Goal: Task Accomplishment & Management: Manage account settings

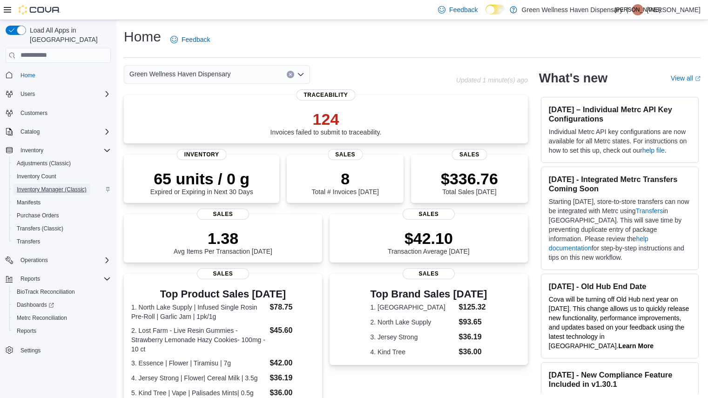
click at [71, 186] on span "Inventory Manager (Classic)" at bounding box center [52, 189] width 70 height 7
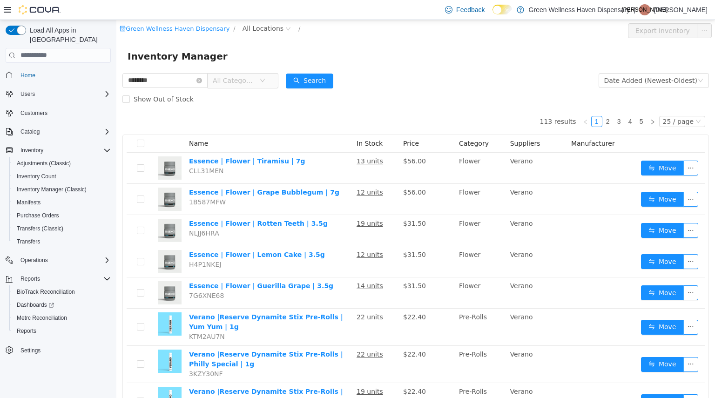
type input "********"
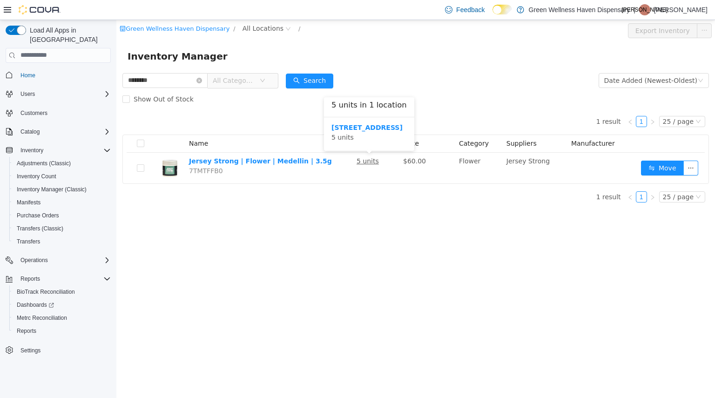
click at [342, 132] on div "1110 N New Road 5 units" at bounding box center [368, 132] width 75 height 20
click at [341, 129] on b "1110 N New Road" at bounding box center [366, 126] width 71 height 7
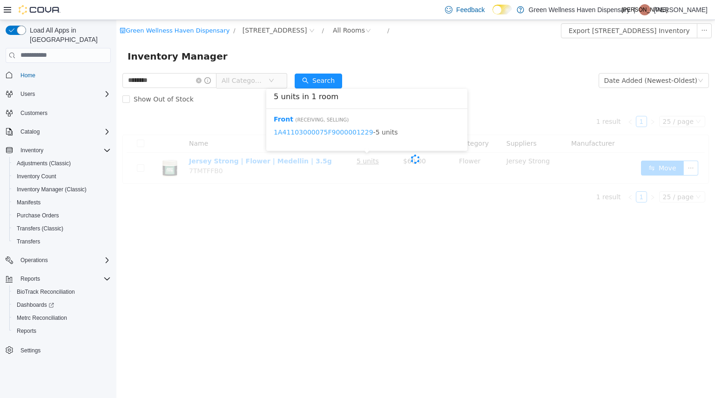
click at [341, 129] on link "1A41103000075F9000001229" at bounding box center [324, 131] width 100 height 7
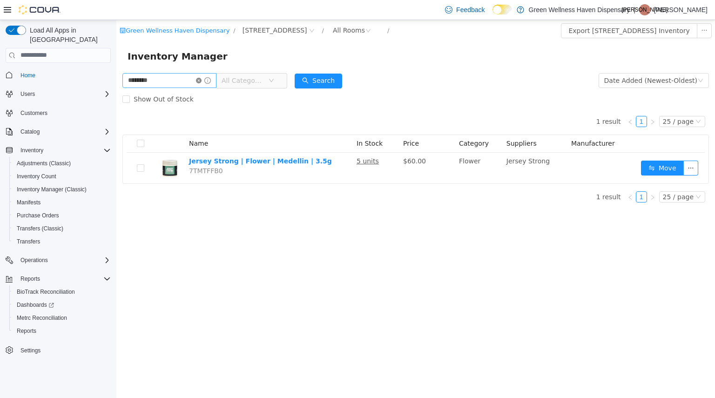
click at [202, 80] on icon "icon: close-circle" at bounding box center [199, 80] width 6 height 6
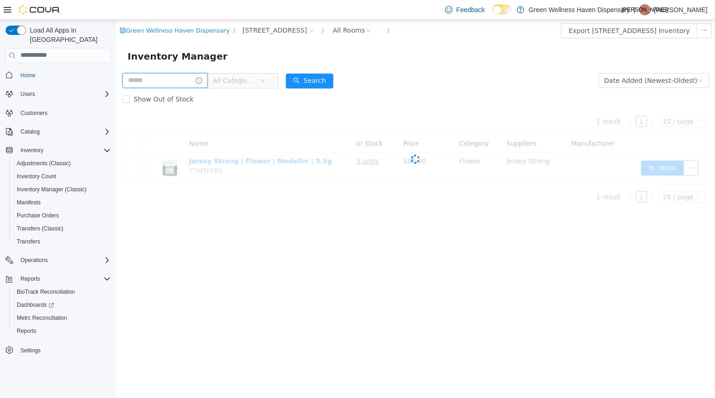
click at [201, 77] on input "text" at bounding box center [164, 80] width 85 height 15
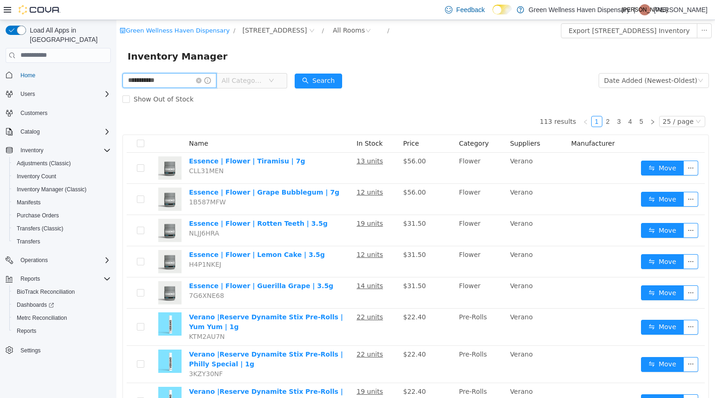
type input "**********"
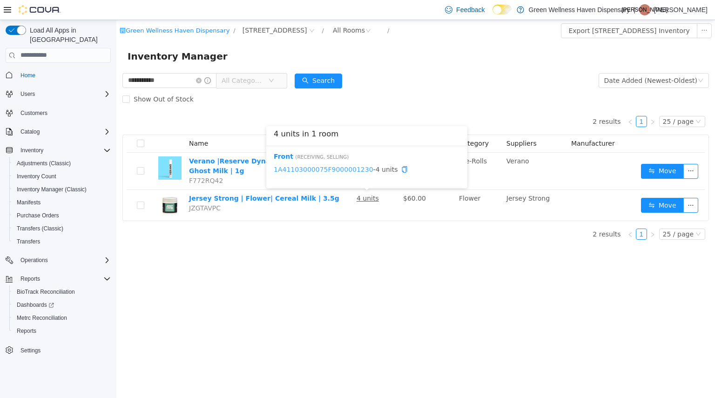
click at [345, 168] on link "1A41103000075F9000001230" at bounding box center [324, 168] width 100 height 7
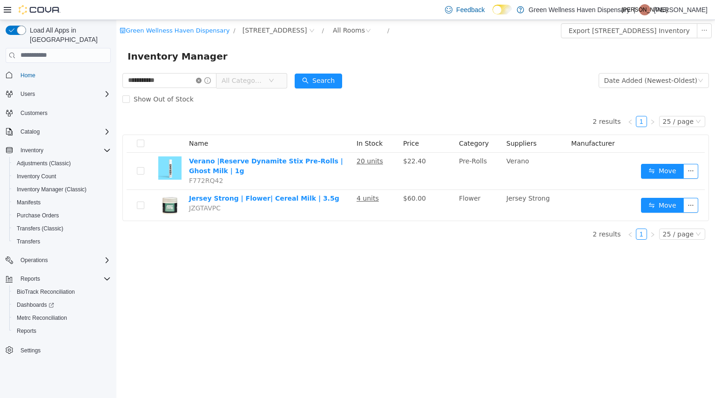
click at [202, 79] on icon "icon: close-circle" at bounding box center [199, 80] width 6 height 6
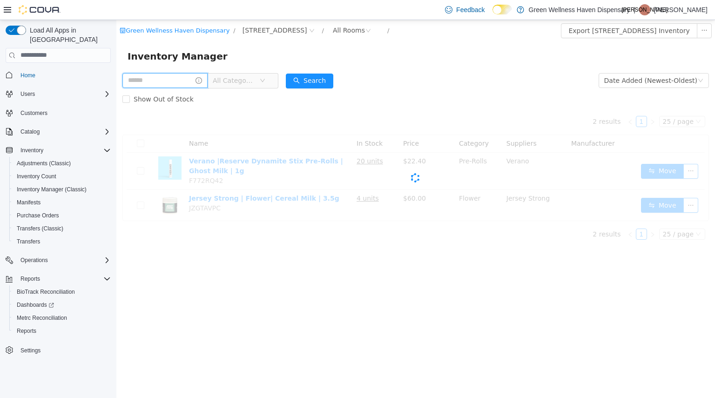
click at [208, 80] on input "text" at bounding box center [164, 80] width 85 height 15
type input "****"
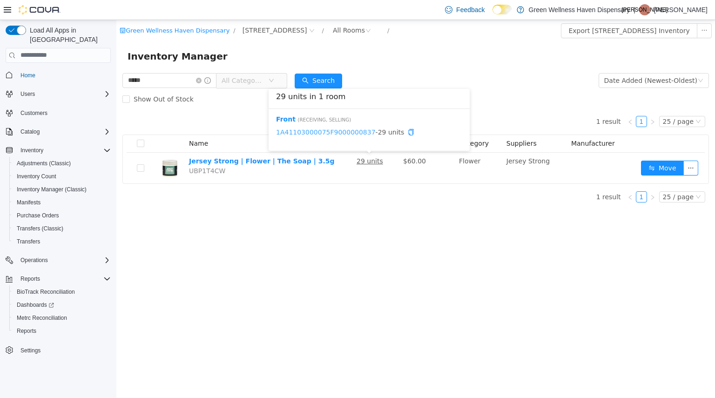
click at [338, 133] on link "1A41103000075F9000000837" at bounding box center [326, 131] width 100 height 7
click at [202, 81] on icon "icon: close-circle" at bounding box center [199, 80] width 6 height 6
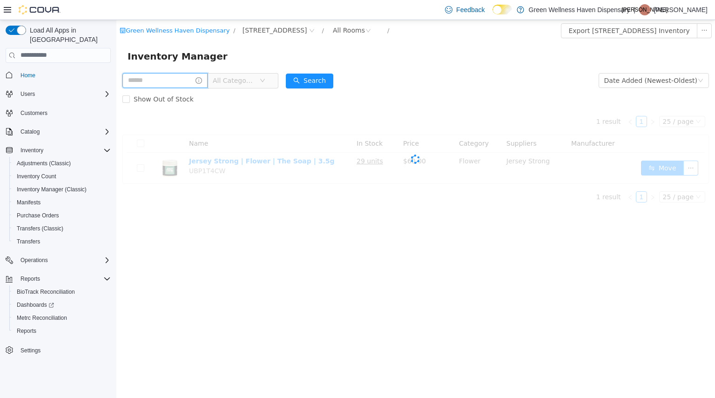
click at [183, 79] on input "text" at bounding box center [164, 80] width 85 height 15
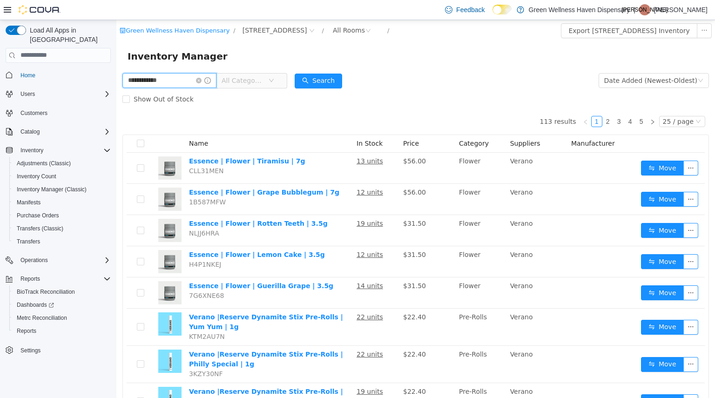
type input "**********"
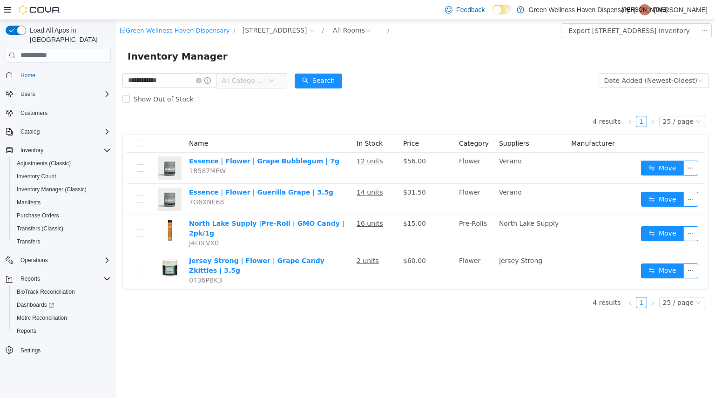
click at [249, 126] on div "4 results 1 25 / page Name In Stock Price Category Suppliers Manufacturer Essen…" at bounding box center [415, 198] width 587 height 181
click at [338, 229] on link "1A41103000075F9000001223" at bounding box center [324, 225] width 100 height 7
click at [202, 80] on icon "icon: close-circle" at bounding box center [199, 80] width 6 height 6
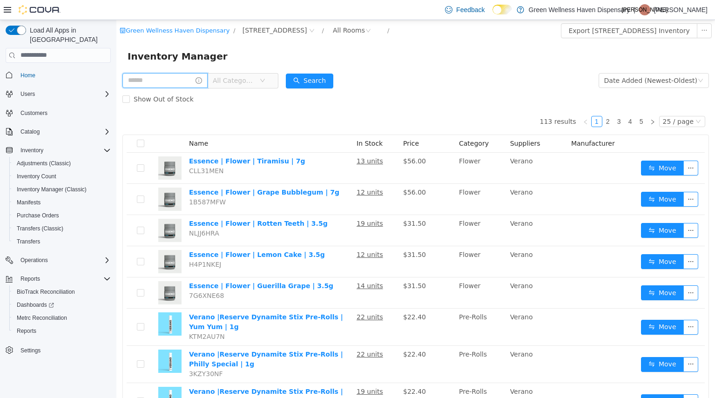
click at [175, 81] on input "text" at bounding box center [164, 80] width 85 height 15
type input "**********"
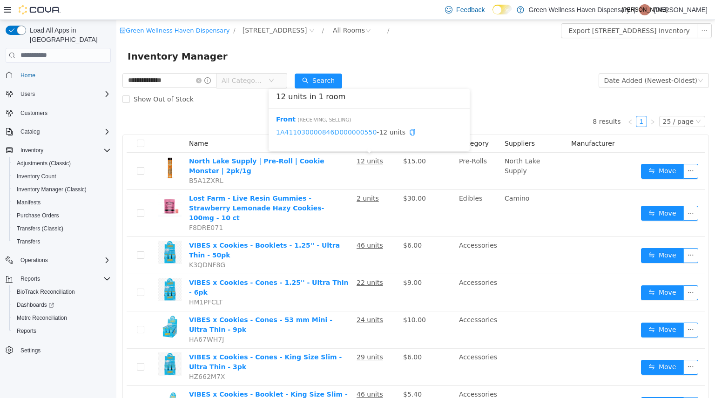
click at [344, 134] on link "1A411030000846D000000550" at bounding box center [326, 131] width 101 height 7
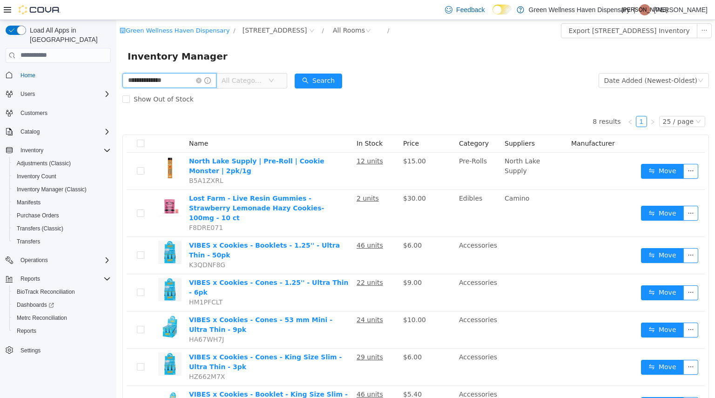
click at [216, 79] on input "**********" at bounding box center [169, 80] width 94 height 15
click at [211, 83] on span at bounding box center [203, 80] width 15 height 7
click at [191, 83] on input "**********" at bounding box center [169, 80] width 94 height 15
click at [202, 81] on icon "icon: close-circle" at bounding box center [199, 80] width 6 height 6
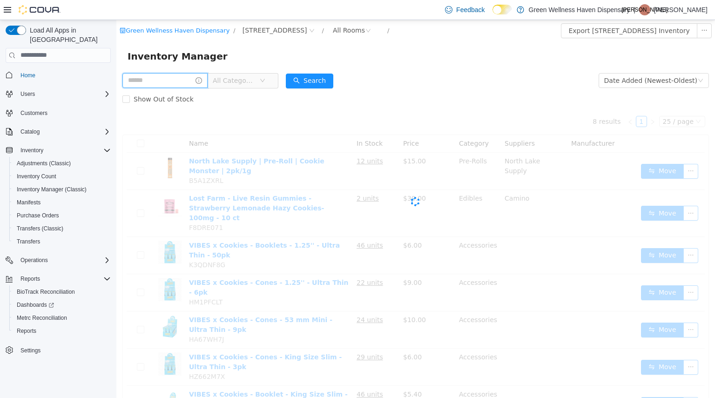
click at [189, 78] on input "text" at bounding box center [164, 80] width 85 height 15
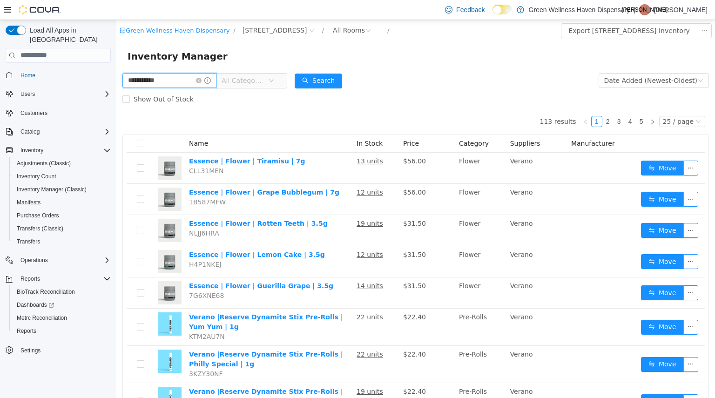
type input "**********"
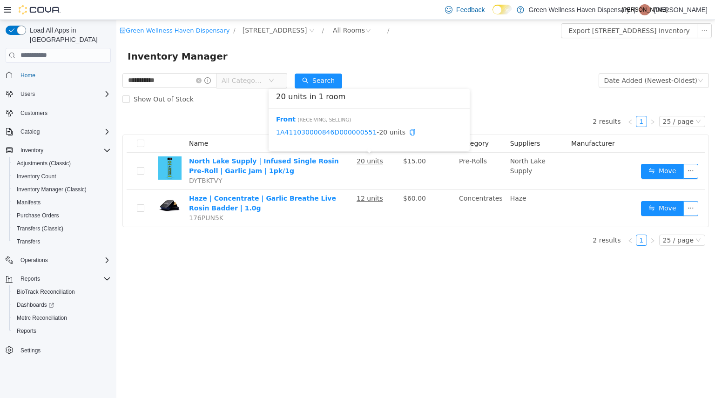
click at [338, 127] on span "1A411030000846D000000551 - 20 units" at bounding box center [369, 132] width 186 height 10
click at [336, 135] on link "1A411030000846D000000551" at bounding box center [326, 131] width 101 height 7
click at [202, 81] on icon "icon: close-circle" at bounding box center [199, 80] width 6 height 6
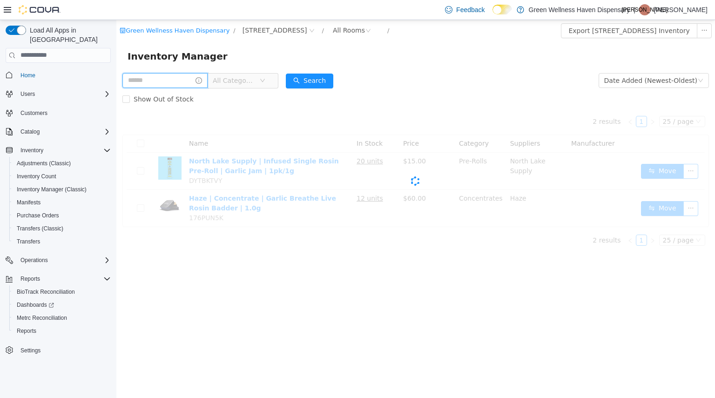
click at [190, 80] on input "text" at bounding box center [164, 80] width 85 height 15
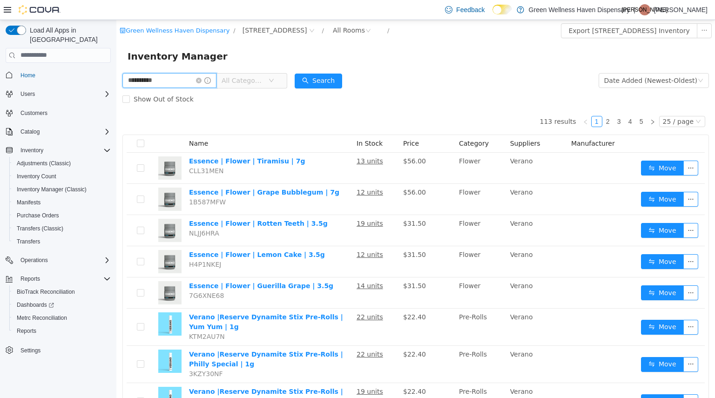
type input "*********"
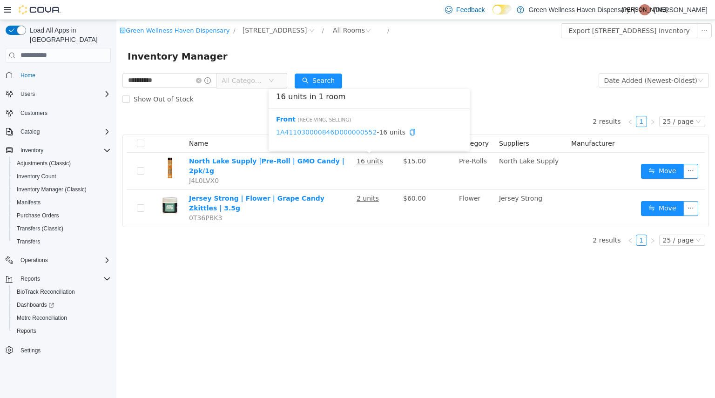
click at [349, 133] on link "1A411030000846D000000552" at bounding box center [326, 131] width 101 height 7
click at [202, 78] on icon "icon: close-circle" at bounding box center [199, 80] width 6 height 6
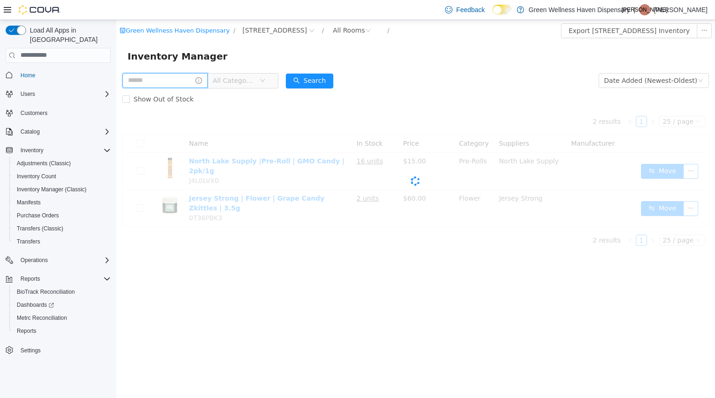
click at [157, 86] on input "text" at bounding box center [164, 80] width 85 height 15
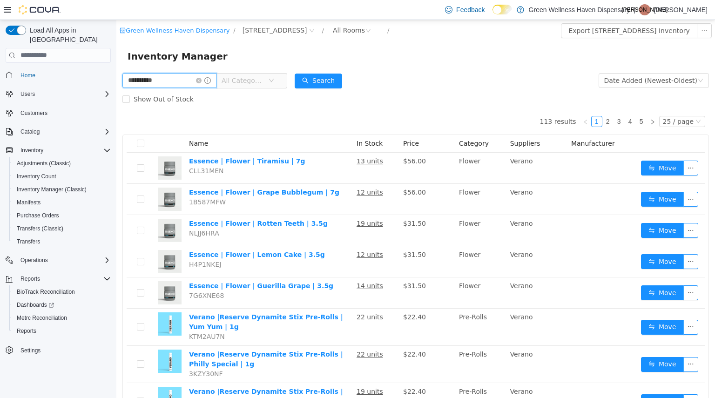
type input "**********"
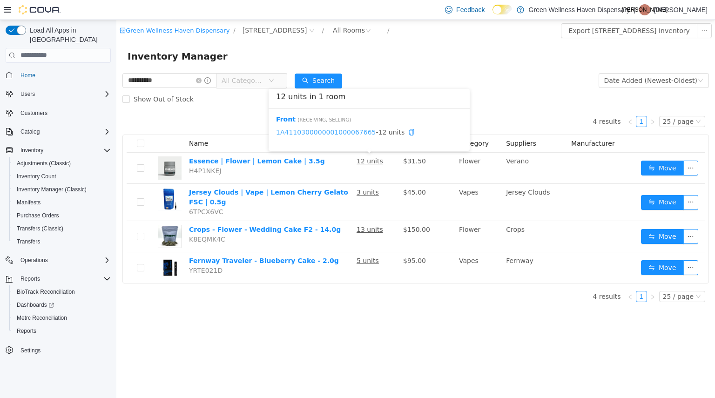
click at [337, 132] on link "1A4110300000001000067665" at bounding box center [326, 131] width 100 height 7
click at [202, 79] on icon "icon: close-circle" at bounding box center [199, 80] width 6 height 6
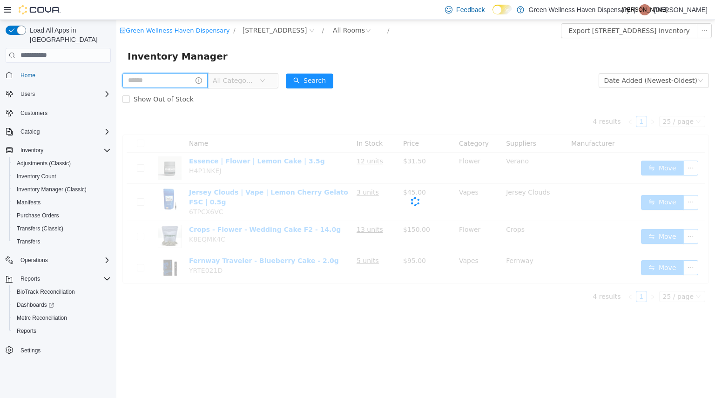
click at [169, 82] on input "text" at bounding box center [164, 80] width 85 height 15
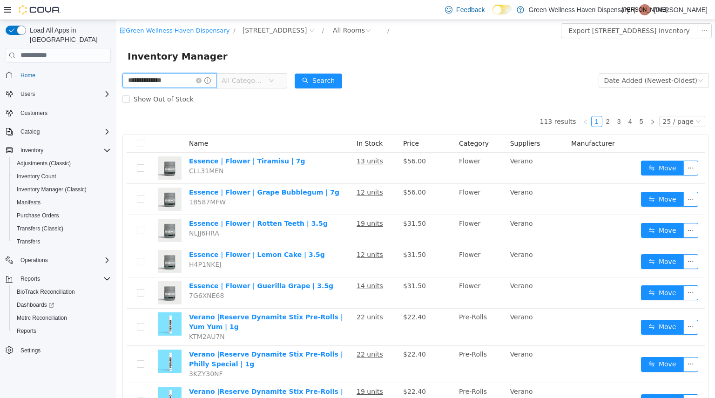
type input "**********"
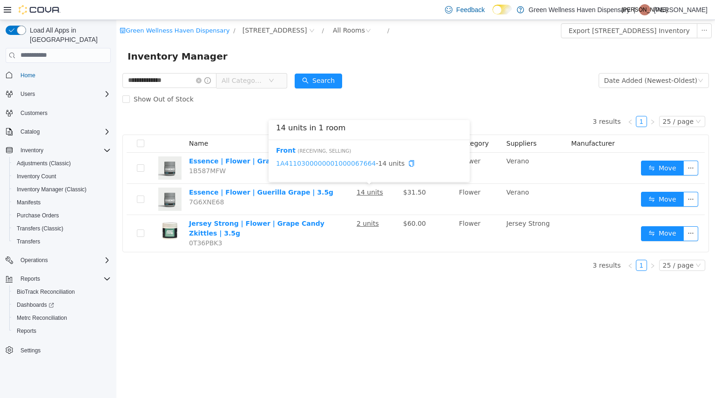
click at [333, 161] on link "1A4110300000001000067664" at bounding box center [326, 162] width 100 height 7
click at [202, 78] on icon "icon: close-circle" at bounding box center [199, 80] width 6 height 6
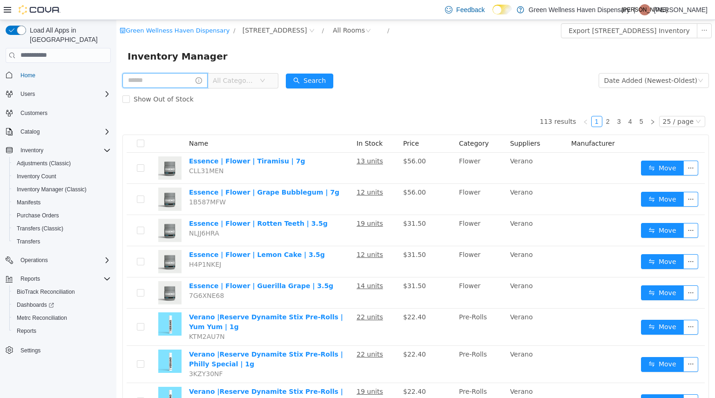
click at [191, 79] on input "text" at bounding box center [164, 80] width 85 height 15
type input "**********"
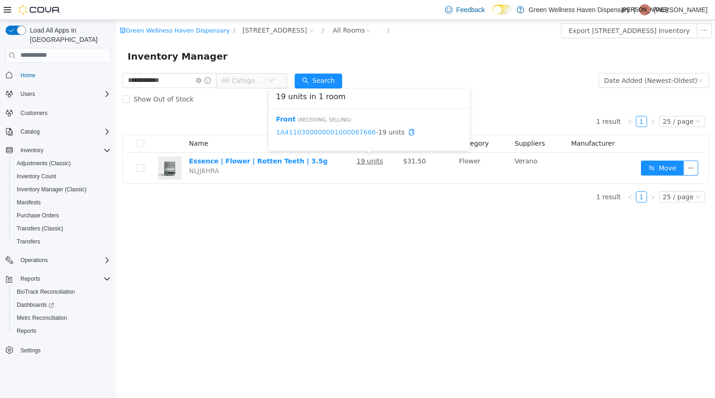
click at [341, 131] on link "1A4110300000001000067666" at bounding box center [326, 131] width 100 height 7
click at [202, 81] on icon "icon: close-circle" at bounding box center [199, 80] width 6 height 6
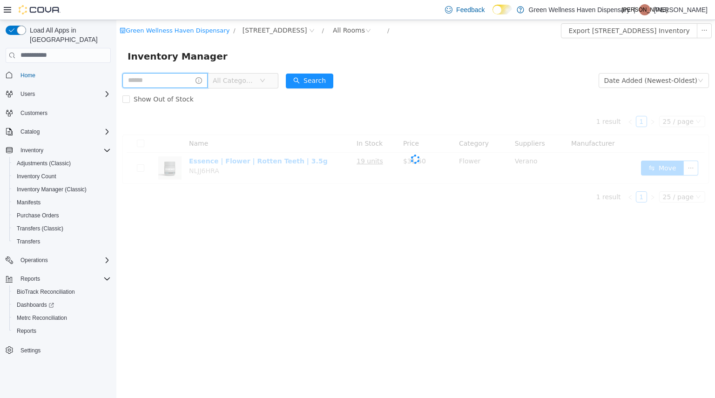
click at [205, 78] on input "text" at bounding box center [164, 80] width 85 height 15
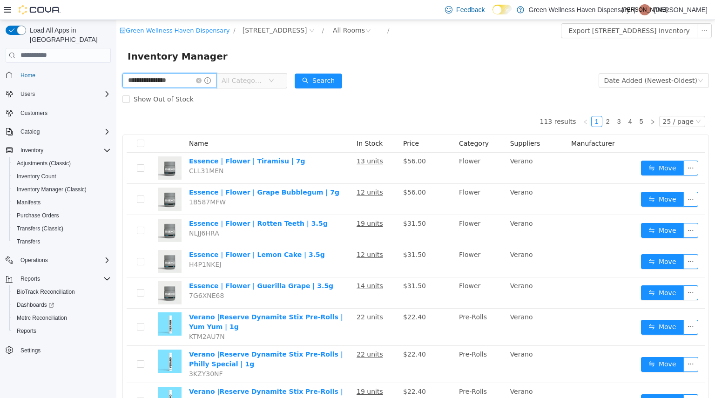
type input "**********"
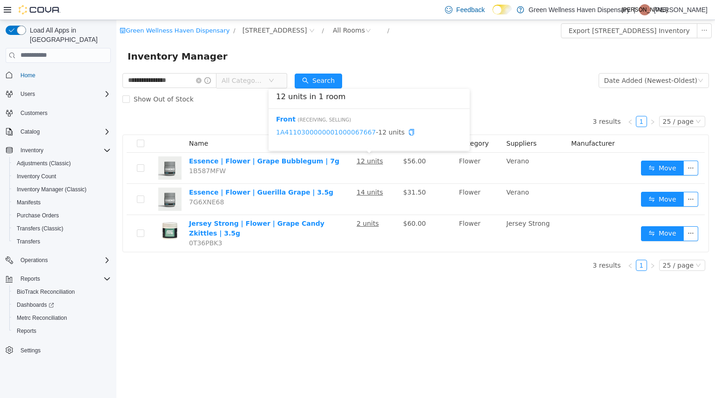
click at [345, 133] on link "1A4110300000001000067667" at bounding box center [326, 131] width 100 height 7
click at [202, 80] on icon "icon: close-circle" at bounding box center [199, 80] width 6 height 6
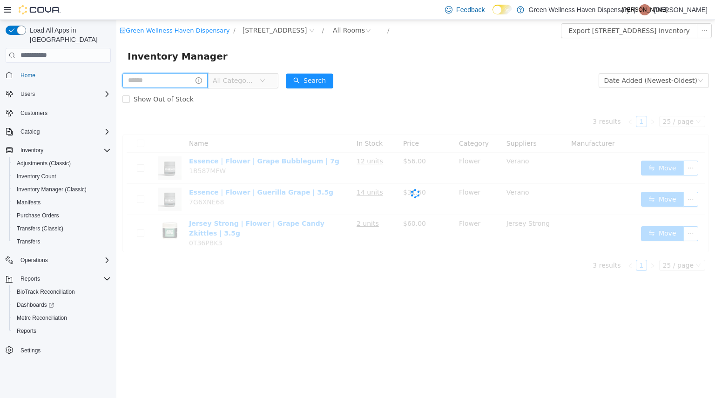
click at [182, 84] on input "text" at bounding box center [164, 80] width 85 height 15
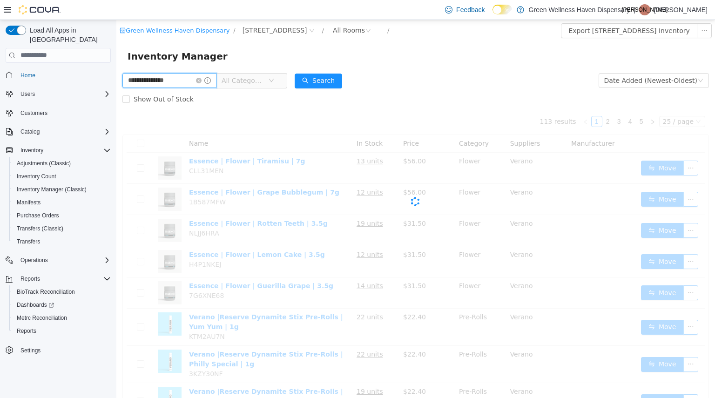
click at [202, 80] on input "**********" at bounding box center [169, 80] width 94 height 15
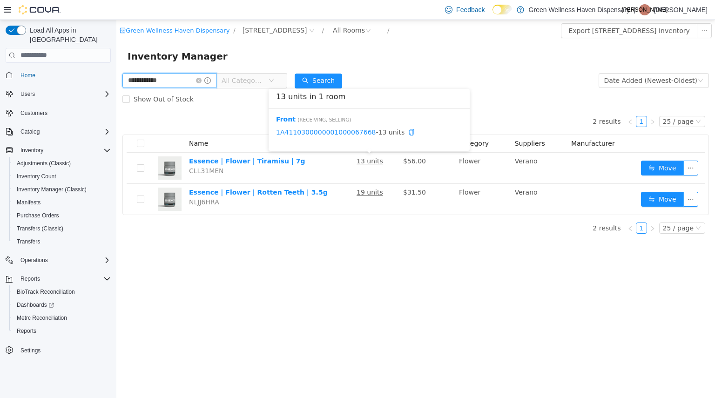
type input "**********"
click at [334, 127] on span "1A4110300000001000067668 - 13 units" at bounding box center [369, 132] width 186 height 10
click at [333, 131] on link "1A4110300000001000067668" at bounding box center [326, 131] width 100 height 7
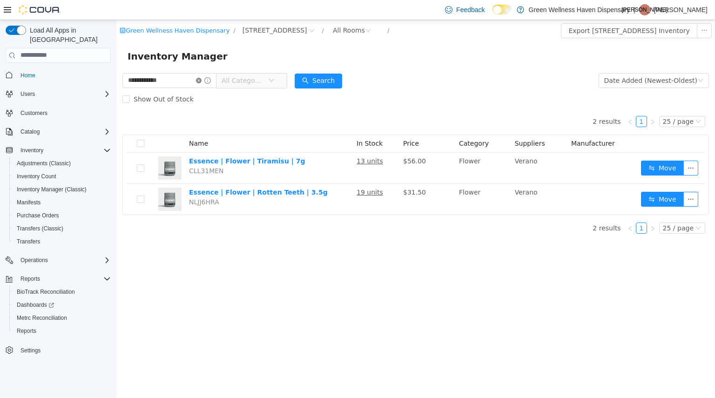
click at [202, 79] on icon "icon: close-circle" at bounding box center [199, 80] width 6 height 6
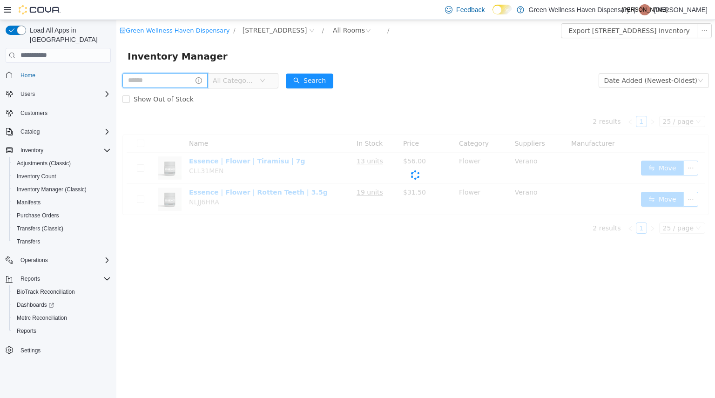
click at [186, 81] on input "text" at bounding box center [164, 80] width 85 height 15
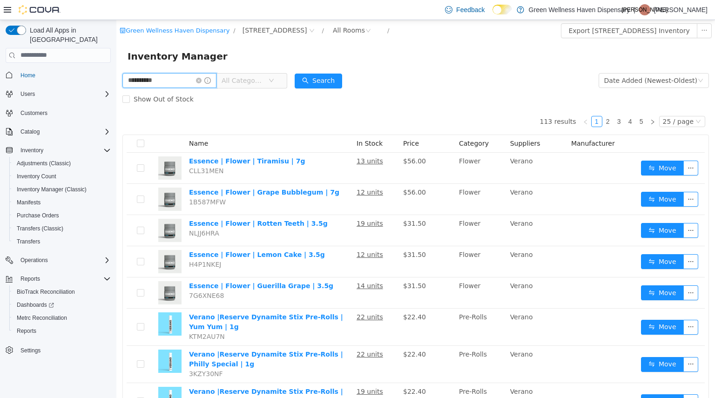
type input "**********"
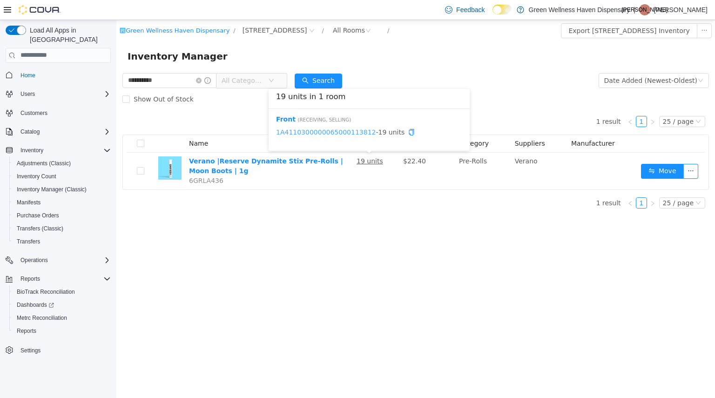
click at [346, 134] on link "1A4110300000065000113812" at bounding box center [326, 131] width 100 height 7
click at [202, 80] on icon "icon: close-circle" at bounding box center [199, 80] width 6 height 6
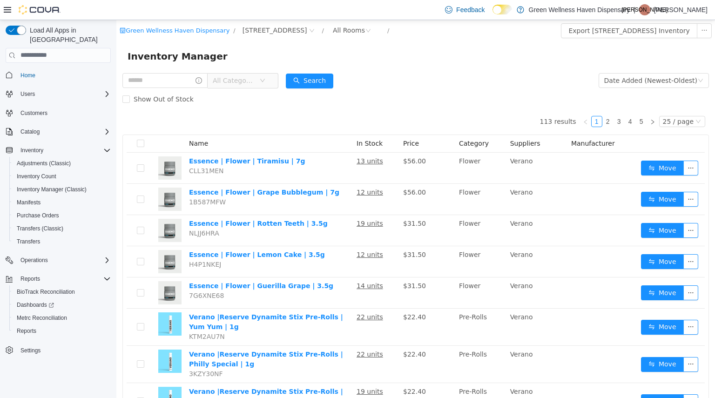
click at [163, 88] on div "All Categories" at bounding box center [200, 80] width 156 height 19
click at [155, 81] on input "text" at bounding box center [164, 80] width 85 height 15
type input "******"
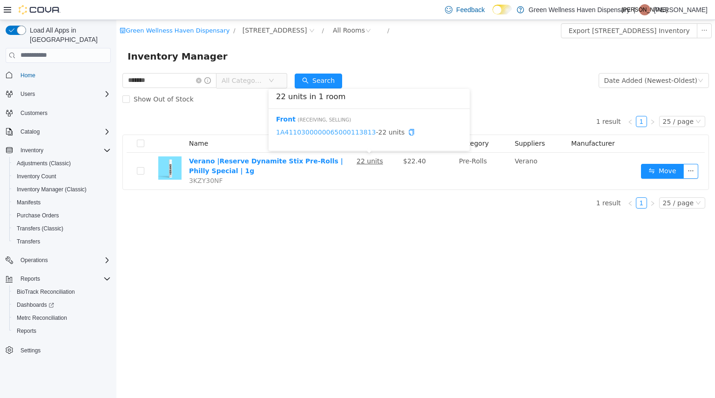
click at [336, 128] on link "1A4110300000065000113813" at bounding box center [326, 131] width 100 height 7
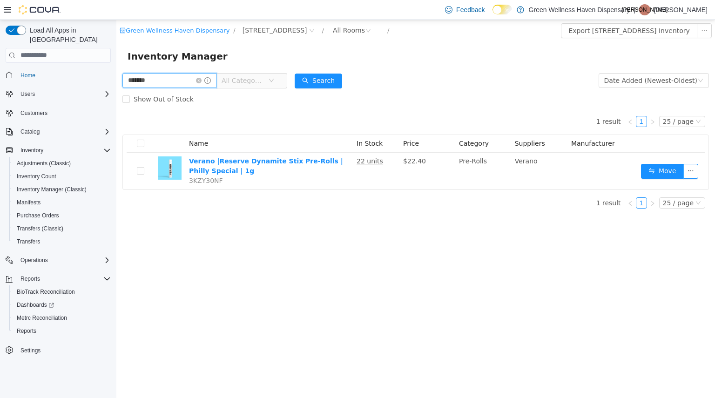
click at [216, 80] on input "******" at bounding box center [169, 80] width 94 height 15
click at [202, 80] on icon "icon: close-circle" at bounding box center [199, 80] width 6 height 6
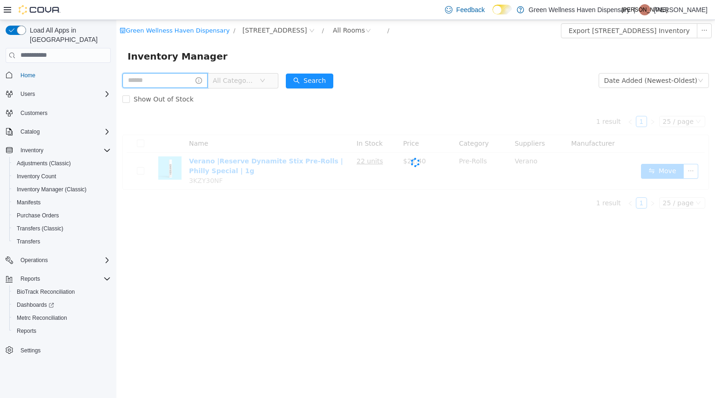
click at [193, 81] on input "text" at bounding box center [164, 80] width 85 height 15
type input "*"
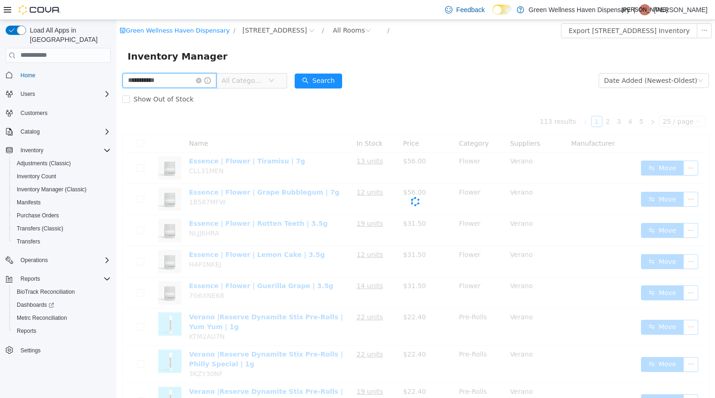
type input "**********"
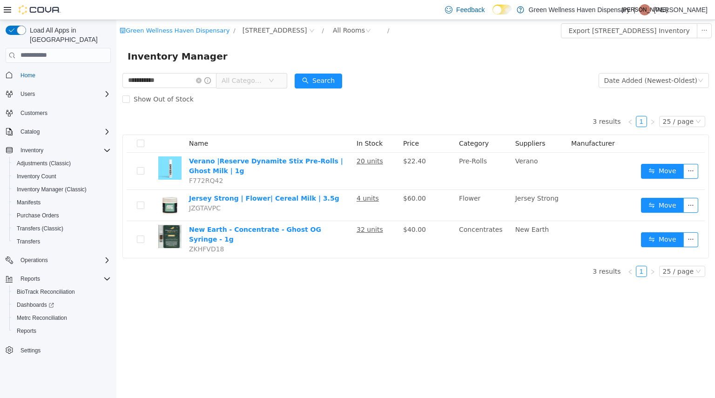
click at [335, 122] on div "3 results 1 25 / page Name In Stock Price Category Suppliers Manufacturer Veran…" at bounding box center [415, 183] width 587 height 150
click at [345, 135] on link "1A4110300000065000113811" at bounding box center [326, 131] width 100 height 7
click at [202, 82] on icon "icon: close-circle" at bounding box center [199, 80] width 6 height 6
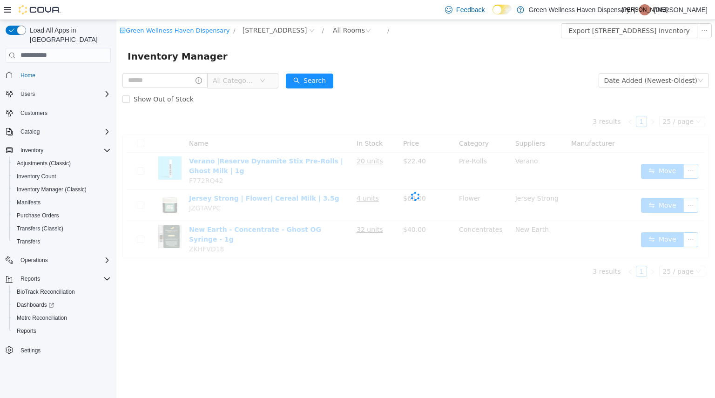
click at [181, 88] on span "All Categories" at bounding box center [200, 80] width 156 height 15
click at [180, 84] on input "text" at bounding box center [164, 80] width 85 height 15
type input "*******"
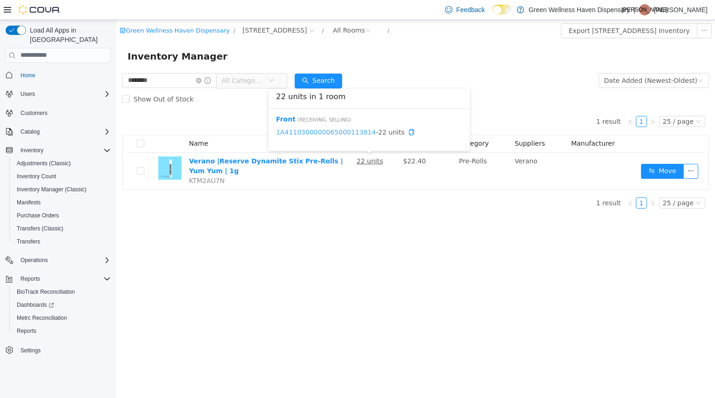
click at [347, 132] on link "1A4110300000065000113814" at bounding box center [326, 131] width 100 height 7
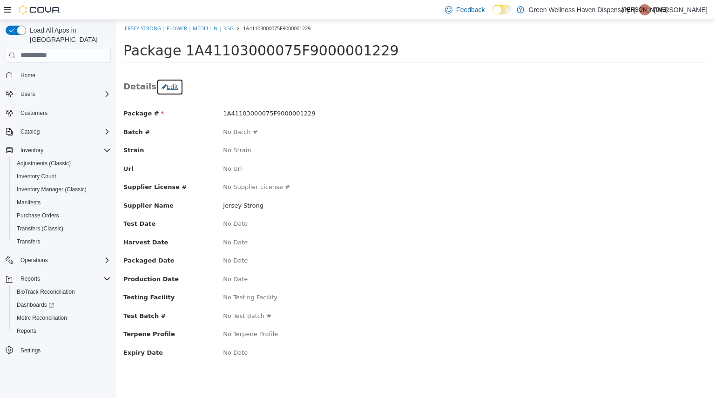
click at [168, 88] on button "Edit" at bounding box center [169, 86] width 27 height 17
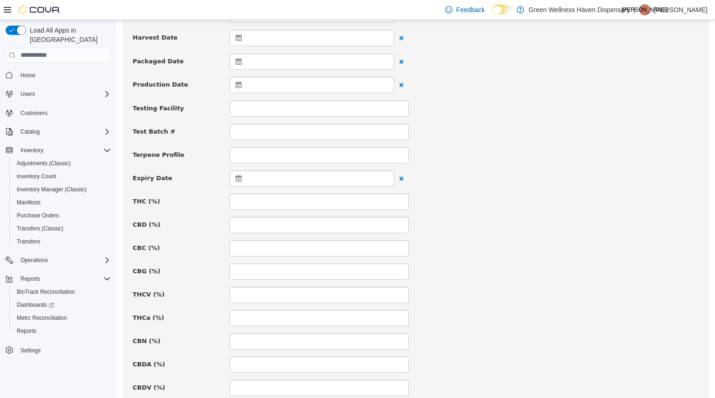
scroll to position [247, 0]
click at [345, 168] on div "**********" at bounding box center [416, 300] width 566 height 876
click at [349, 174] on div at bounding box center [312, 177] width 165 height 16
click at [335, 204] on th at bounding box center [329, 201] width 15 height 16
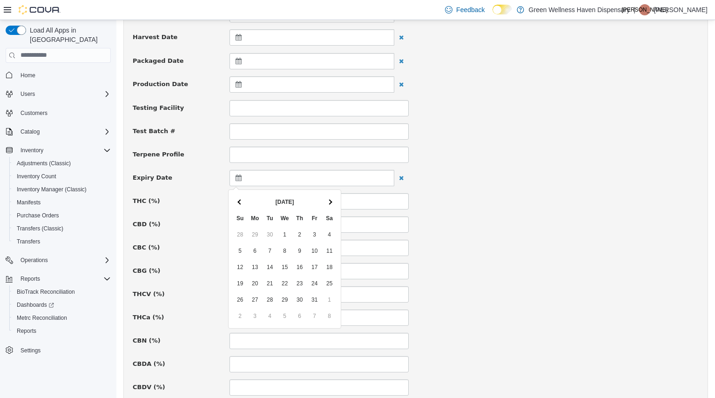
click at [335, 204] on th at bounding box center [329, 201] width 15 height 16
click at [237, 201] on th at bounding box center [240, 201] width 15 height 16
click at [519, 237] on div "**********" at bounding box center [416, 300] width 566 height 876
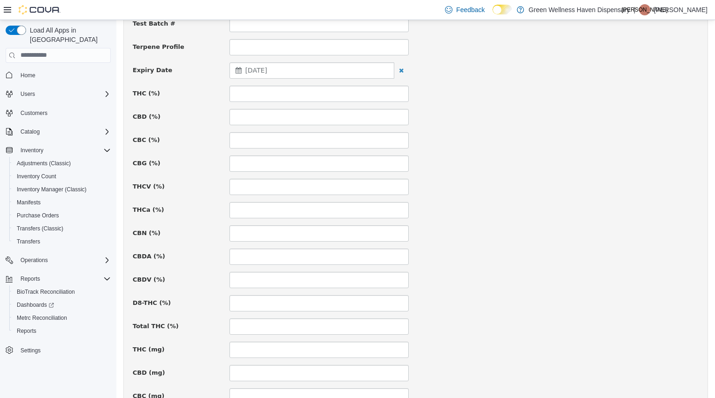
scroll to position [615, 0]
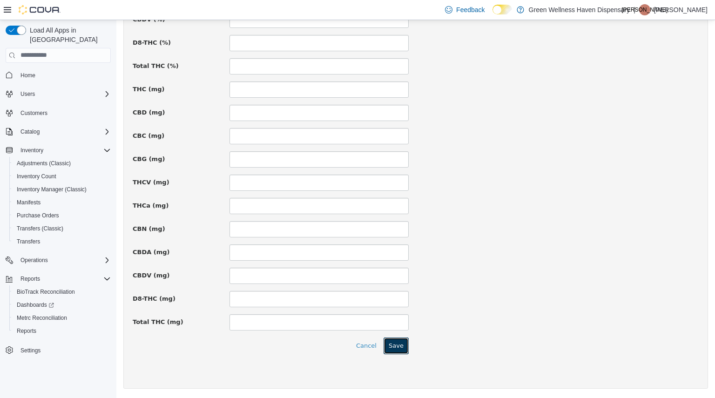
click at [399, 349] on button "Save" at bounding box center [396, 345] width 25 height 17
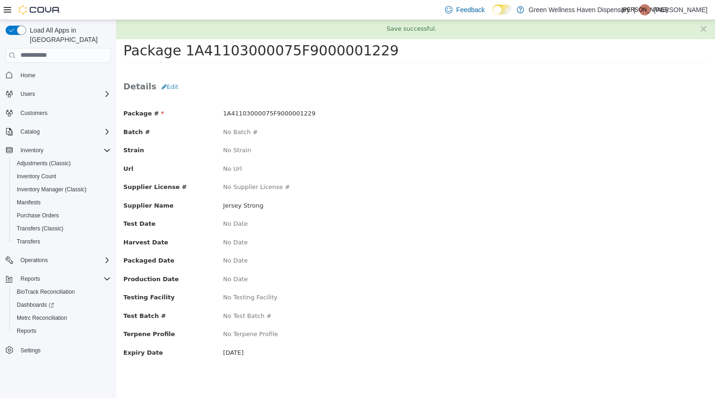
scroll to position [0, 0]
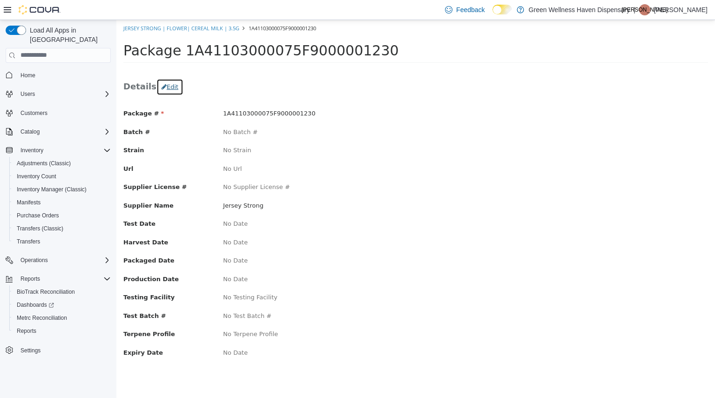
click at [163, 82] on button "Edit" at bounding box center [169, 86] width 27 height 17
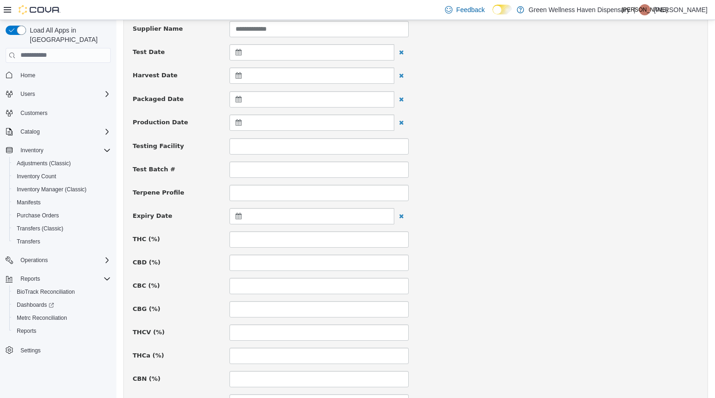
scroll to position [209, 0]
click at [327, 220] on div at bounding box center [312, 215] width 165 height 16
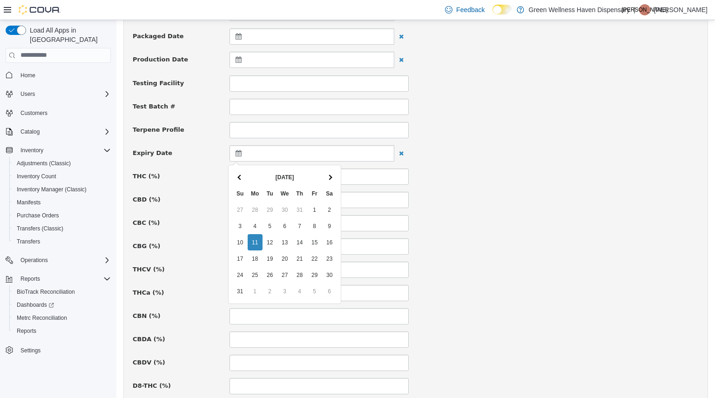
scroll to position [272, 0]
click at [326, 179] on th at bounding box center [329, 176] width 15 height 16
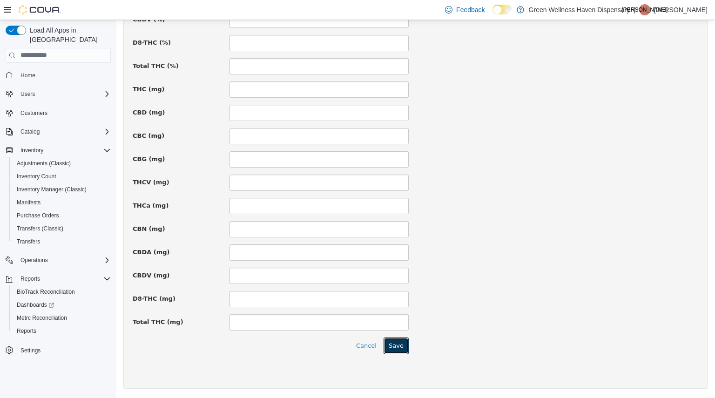
click at [405, 341] on button "Save" at bounding box center [396, 345] width 25 height 17
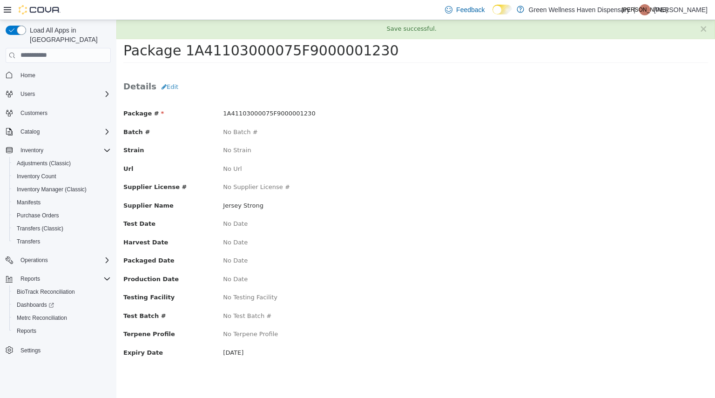
scroll to position [0, 0]
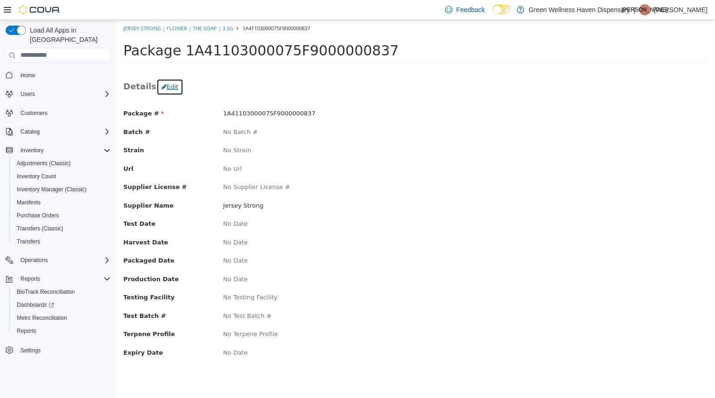
click at [169, 91] on button "Edit" at bounding box center [169, 86] width 27 height 17
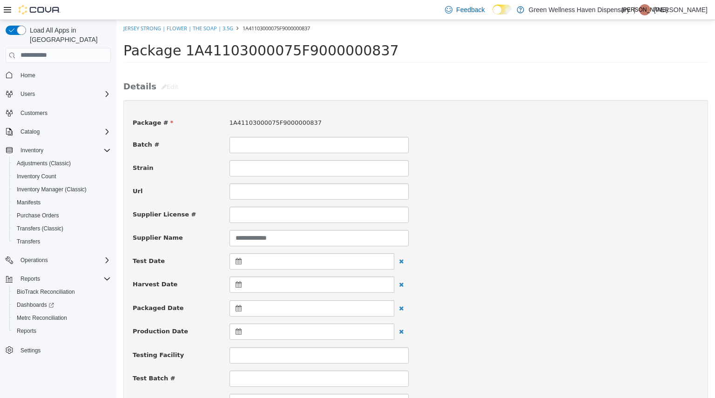
scroll to position [251, 0]
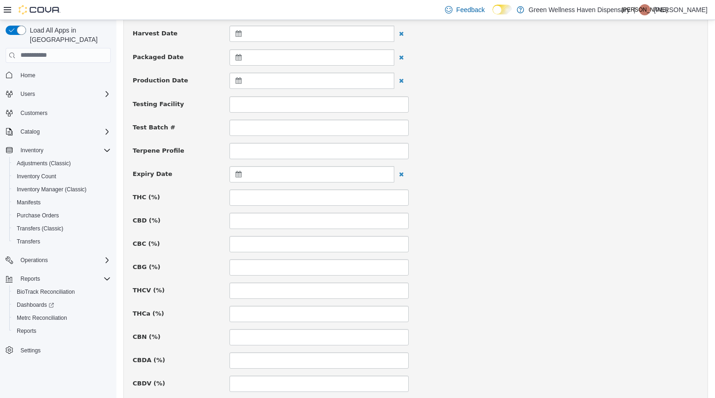
click at [274, 177] on div at bounding box center [312, 174] width 165 height 16
click at [332, 198] on th at bounding box center [329, 197] width 15 height 16
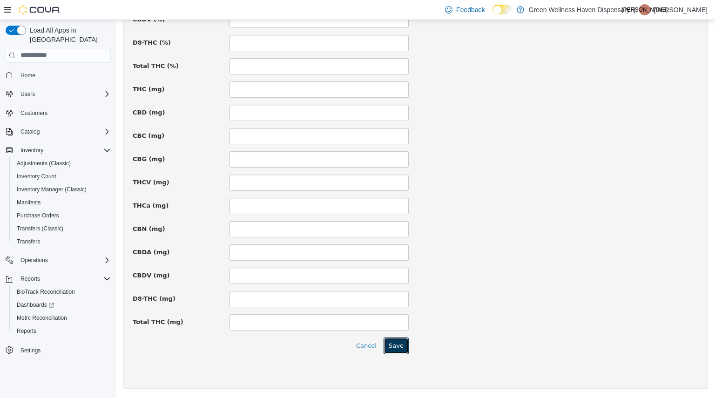
click at [402, 349] on button "Save" at bounding box center [396, 345] width 25 height 17
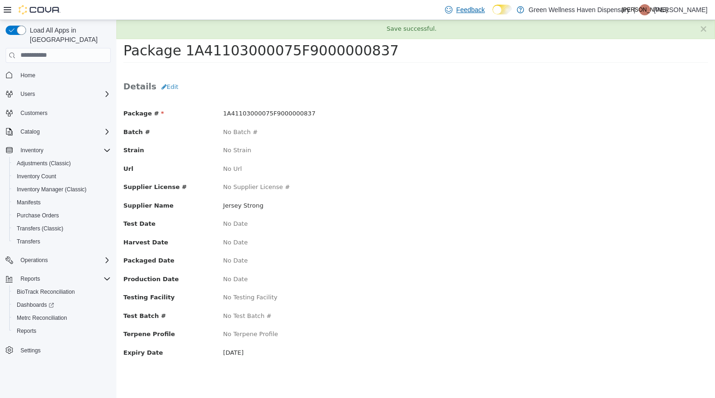
scroll to position [0, 0]
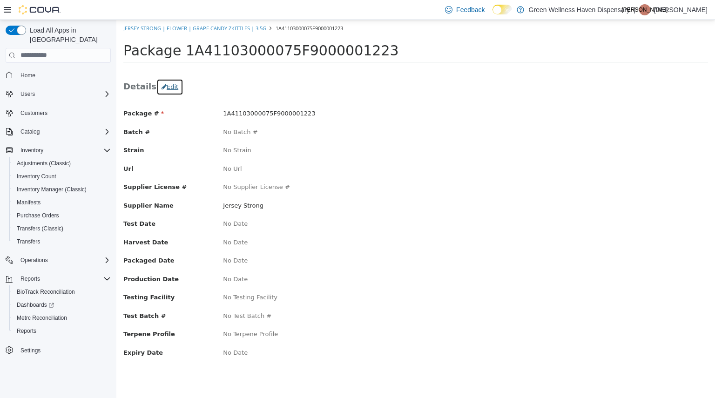
click at [162, 89] on button "Edit" at bounding box center [169, 86] width 27 height 17
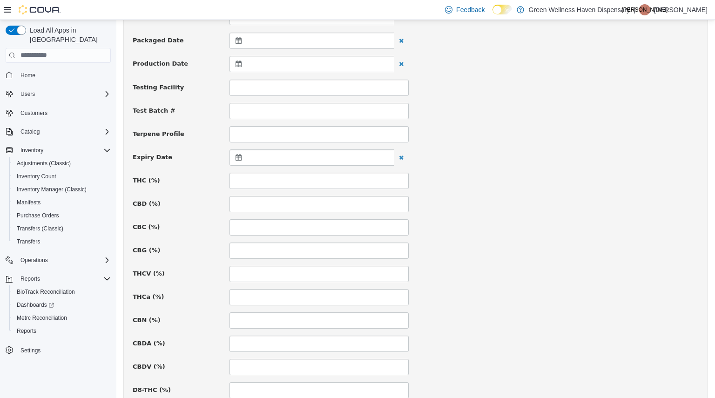
scroll to position [268, 0]
click at [304, 164] on div at bounding box center [312, 157] width 165 height 16
click at [326, 178] on th at bounding box center [329, 180] width 15 height 16
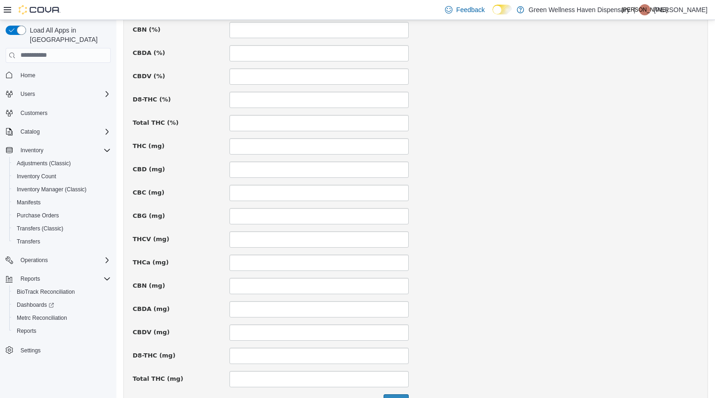
scroll to position [615, 0]
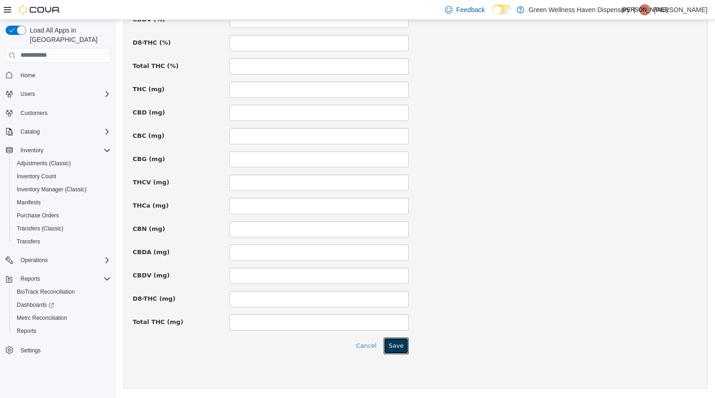
click at [401, 351] on button "Save" at bounding box center [396, 345] width 25 height 17
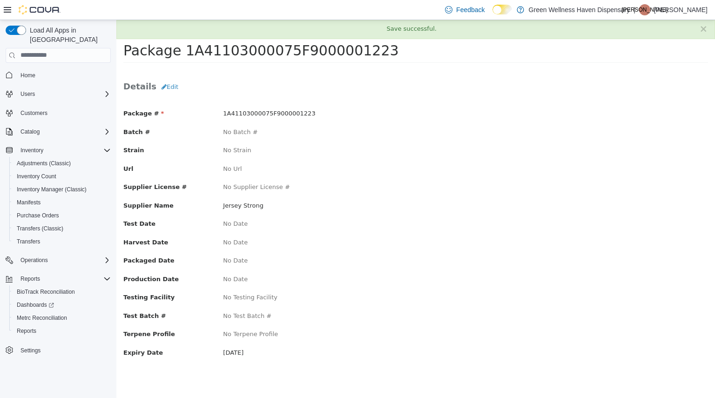
scroll to position [0, 0]
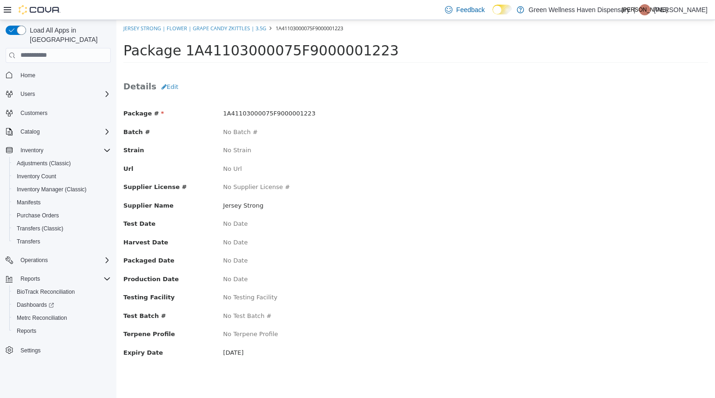
click at [437, 160] on div "Package # 1A41103000075F9000001223 Batch # No Batch # Strain No Strain Url No U…" at bounding box center [415, 237] width 585 height 275
click at [165, 84] on button "Edit" at bounding box center [169, 86] width 27 height 17
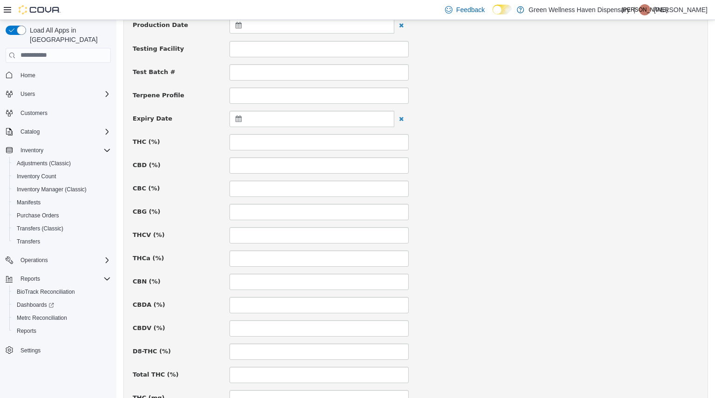
scroll to position [306, 0]
click at [304, 115] on div at bounding box center [312, 119] width 165 height 16
click at [326, 142] on th at bounding box center [329, 143] width 15 height 16
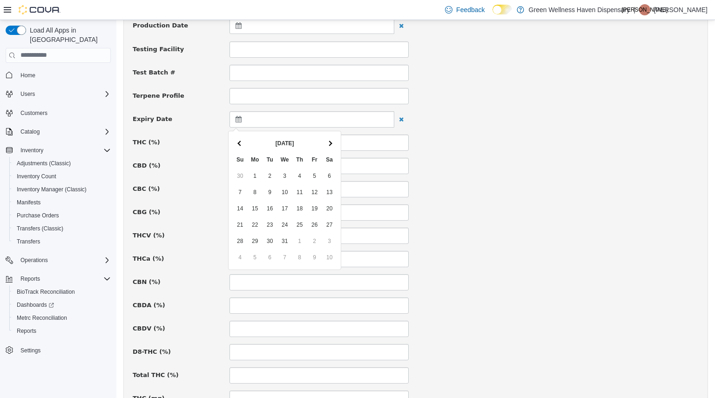
click at [326, 142] on th at bounding box center [329, 143] width 15 height 16
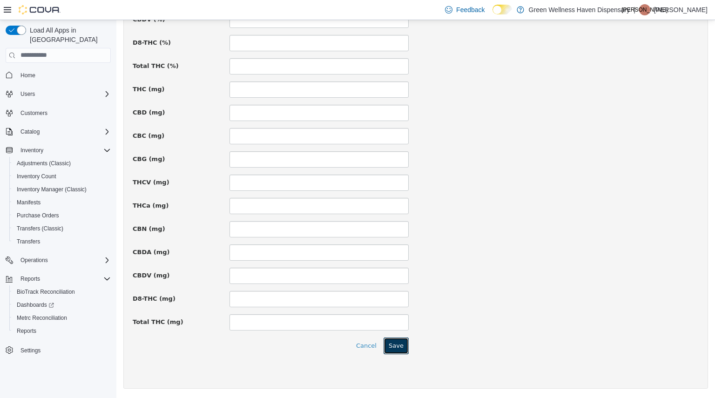
click at [392, 349] on button "Save" at bounding box center [396, 345] width 25 height 17
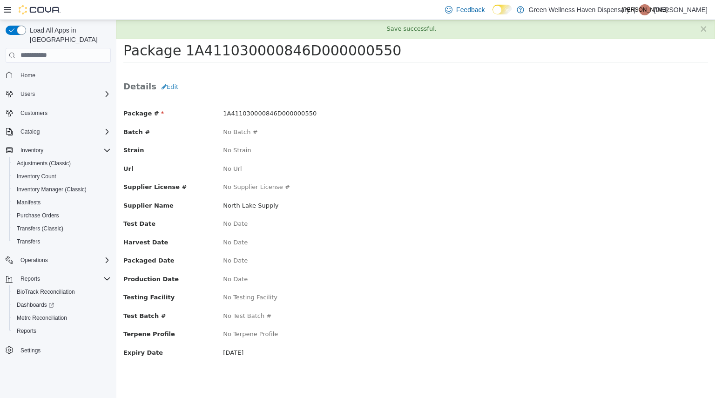
scroll to position [0, 0]
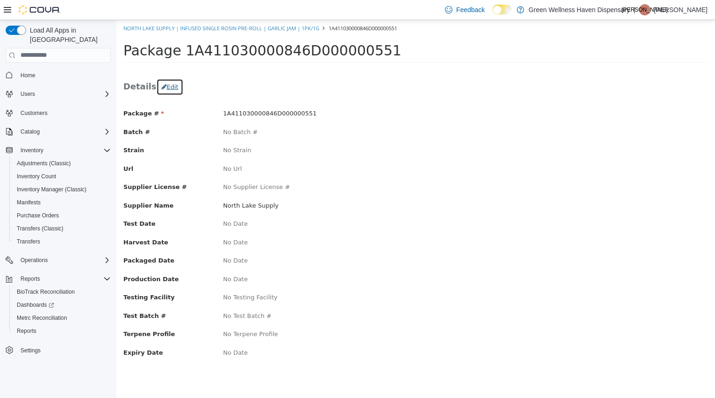
click at [166, 88] on button "Edit" at bounding box center [169, 86] width 27 height 17
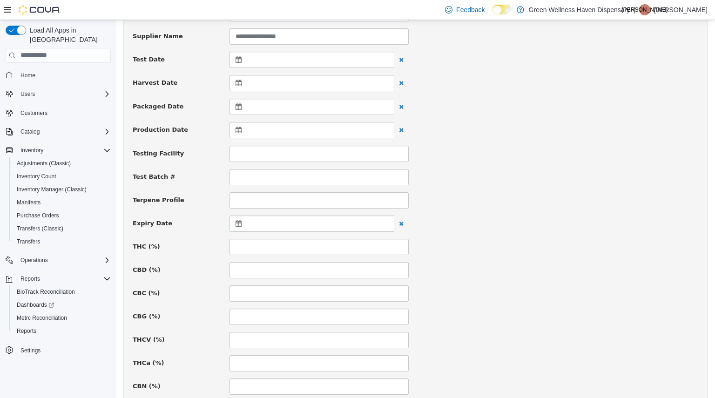
scroll to position [197, 0]
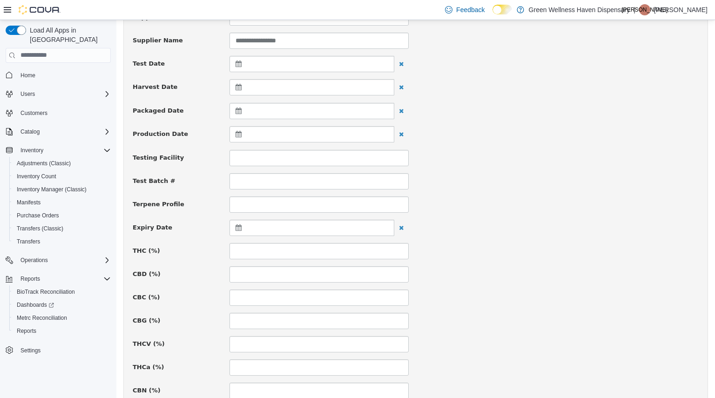
click at [277, 229] on div at bounding box center [312, 227] width 165 height 16
click at [326, 251] on th at bounding box center [329, 251] width 15 height 16
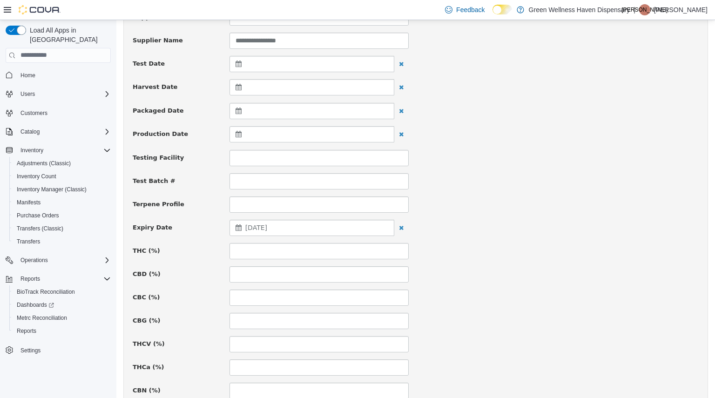
scroll to position [615, 0]
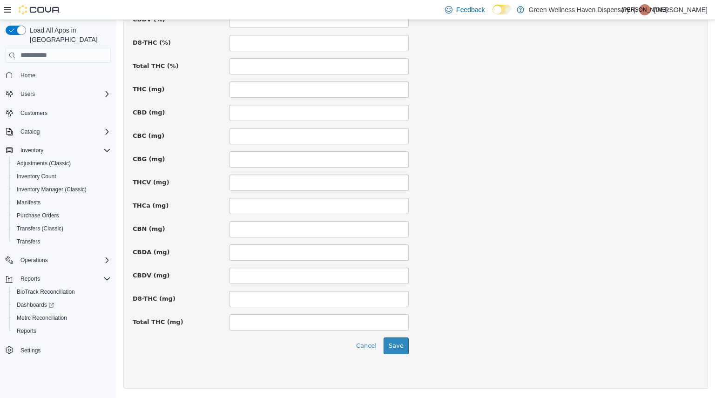
click at [397, 351] on button "Save" at bounding box center [396, 345] width 25 height 17
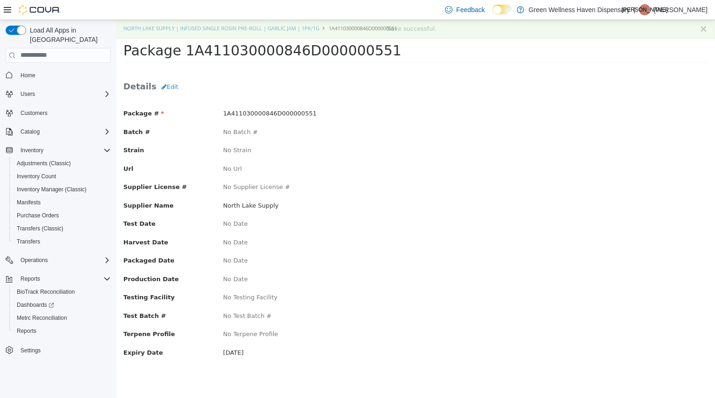
click at [704, 27] on button "×" at bounding box center [703, 29] width 8 height 10
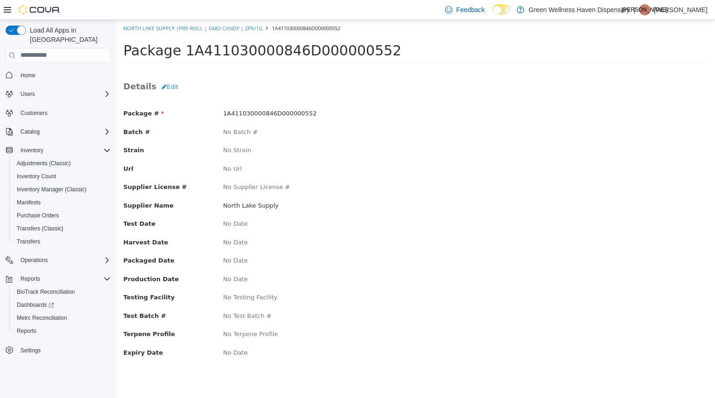
click at [173, 97] on div "Details Edit Package # 1A411030000846D000000552 Batch # No Batch # Strain No St…" at bounding box center [415, 226] width 585 height 297
click at [168, 90] on button "Edit" at bounding box center [169, 86] width 27 height 17
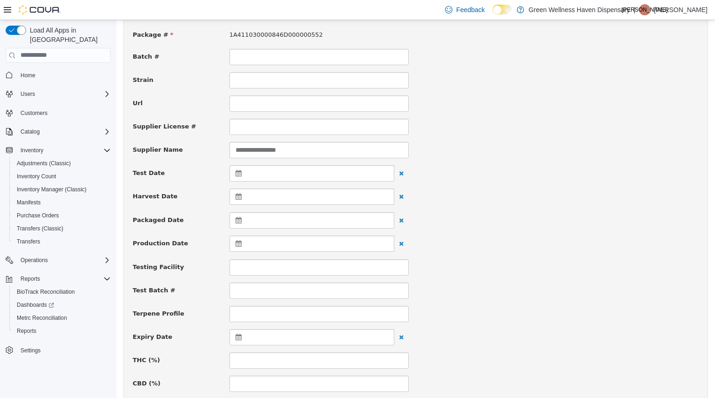
scroll to position [88, 0]
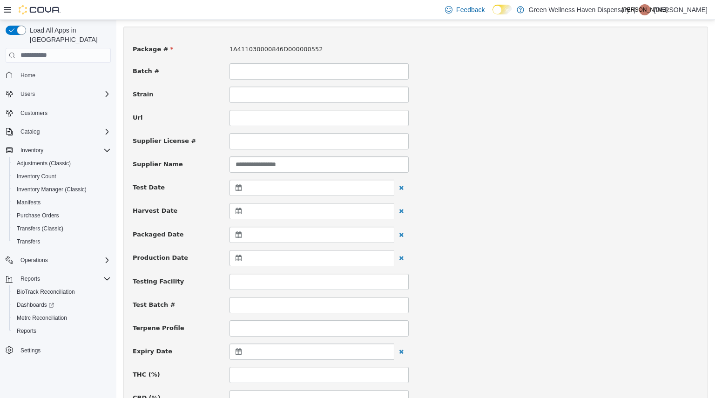
scroll to position [149, 0]
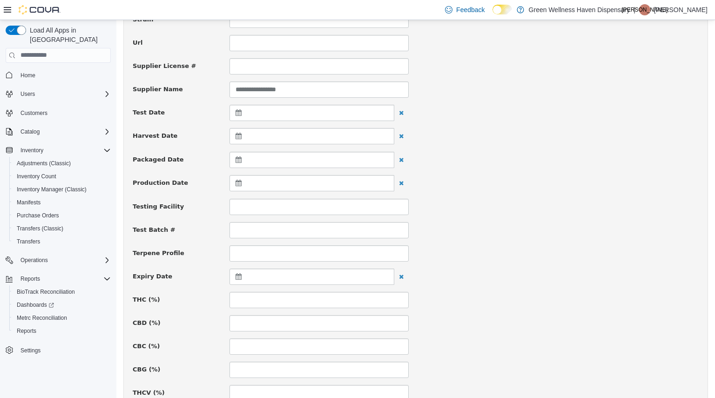
click at [262, 276] on div at bounding box center [312, 276] width 165 height 16
click at [330, 300] on span at bounding box center [329, 299] width 5 height 5
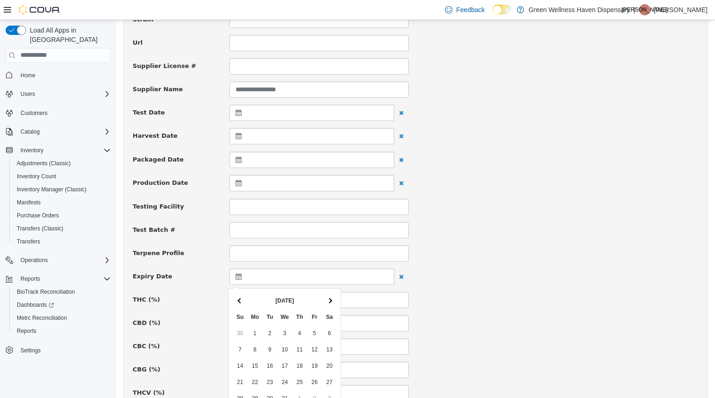
click at [330, 300] on span at bounding box center [329, 299] width 5 height 5
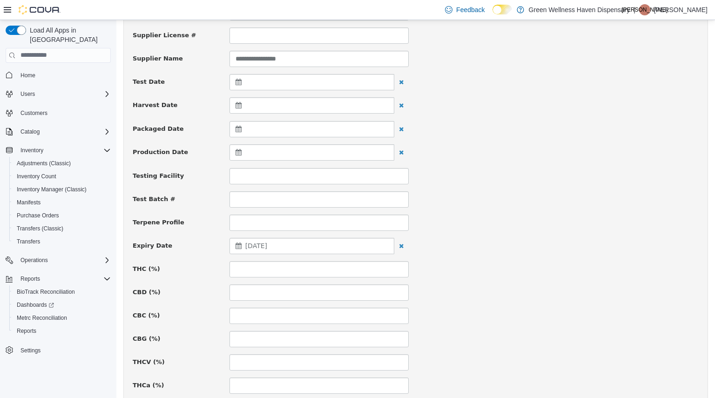
scroll to position [615, 0]
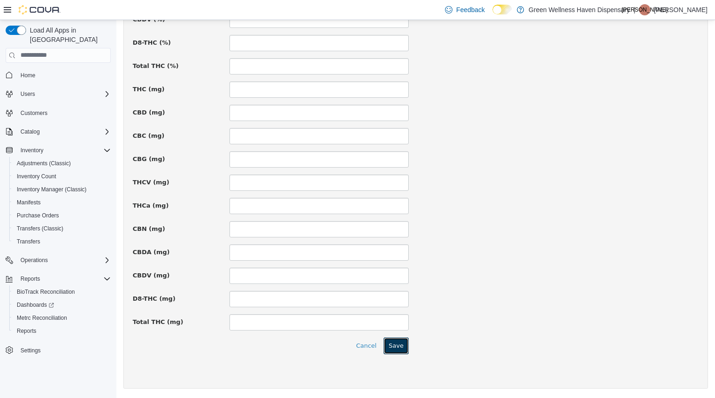
click at [397, 349] on button "Save" at bounding box center [396, 345] width 25 height 17
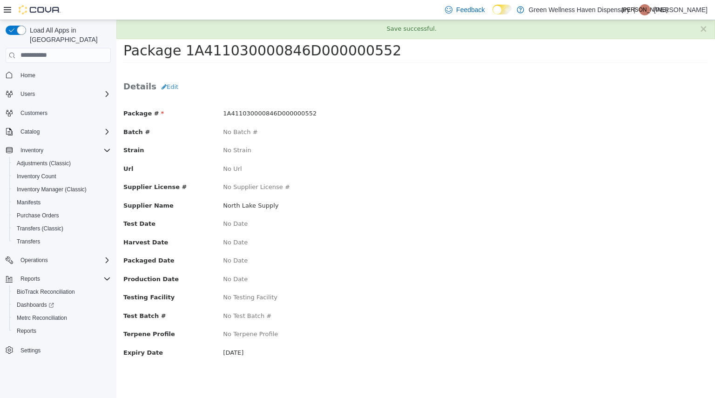
scroll to position [0, 0]
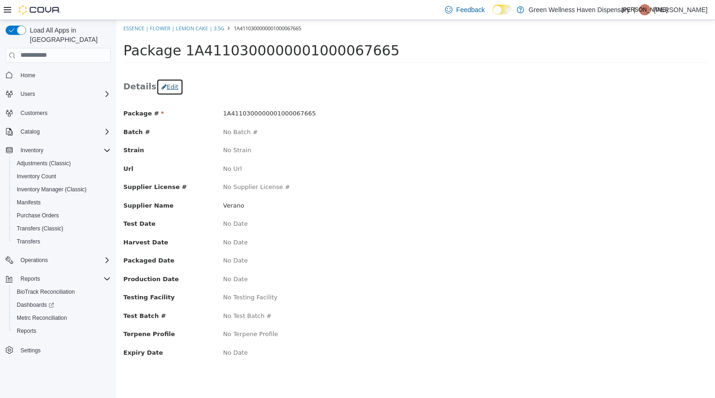
click at [165, 82] on button "Edit" at bounding box center [169, 86] width 27 height 17
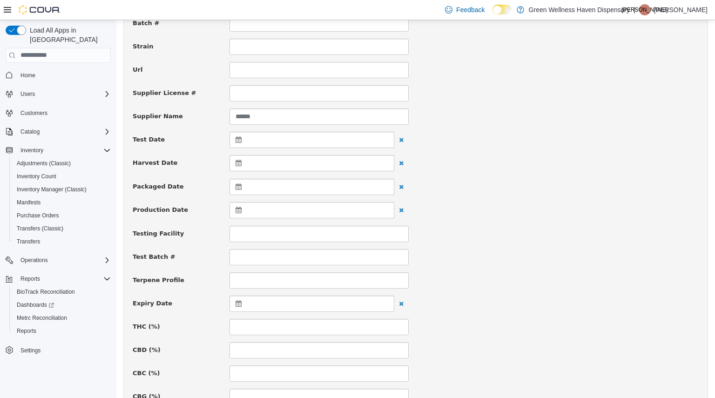
scroll to position [185, 0]
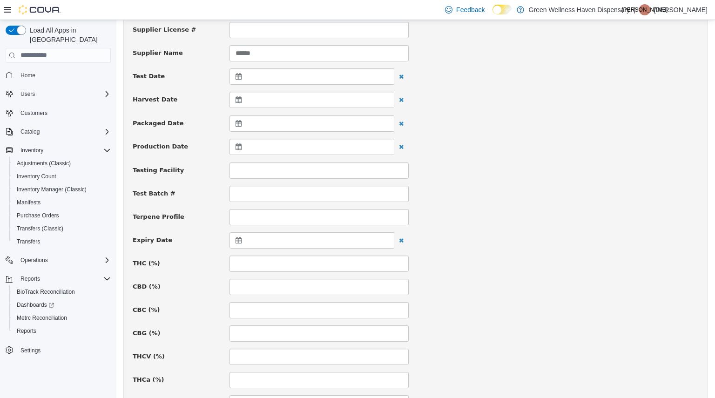
click at [282, 238] on div at bounding box center [312, 240] width 165 height 16
click at [328, 263] on span at bounding box center [329, 263] width 5 height 5
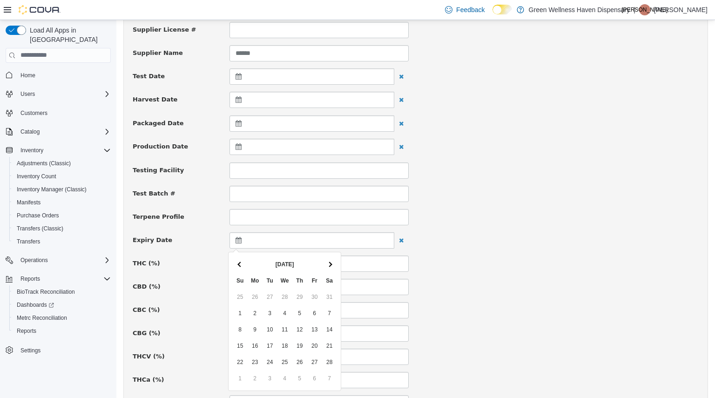
click at [329, 264] on span at bounding box center [329, 263] width 5 height 5
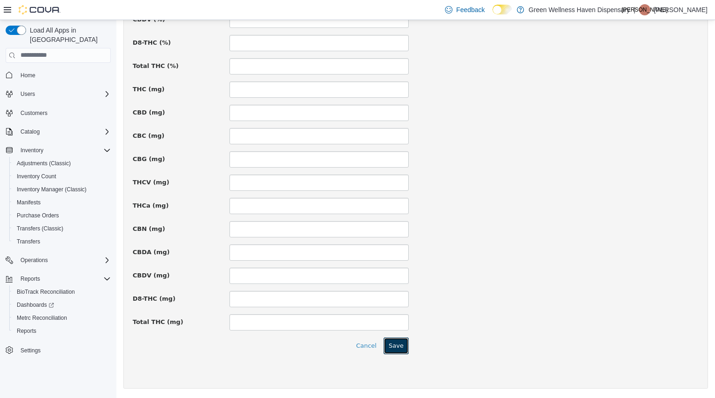
click at [394, 346] on button "Save" at bounding box center [396, 345] width 25 height 17
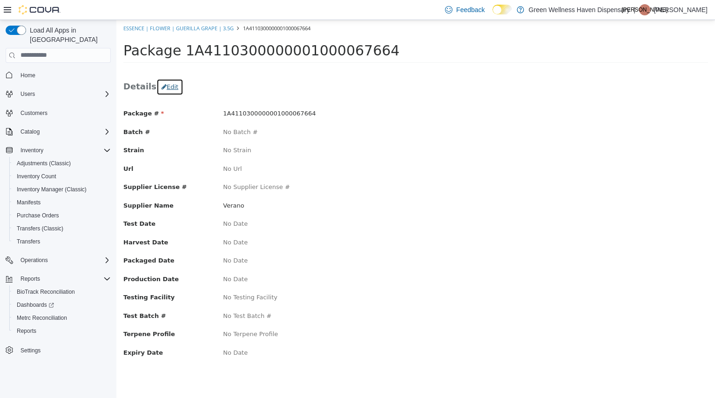
click at [164, 85] on button "Edit" at bounding box center [169, 86] width 27 height 17
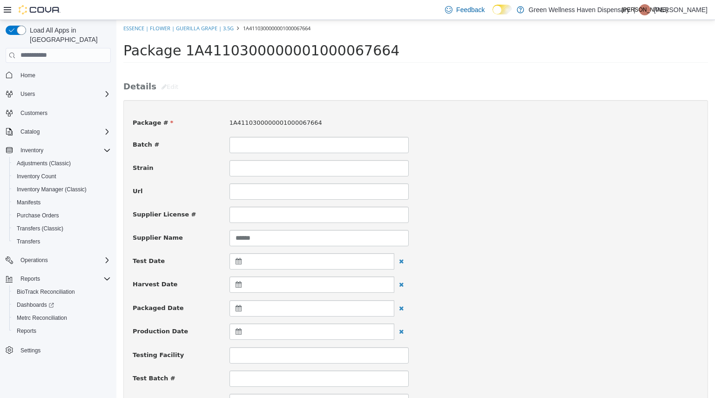
scroll to position [117, 0]
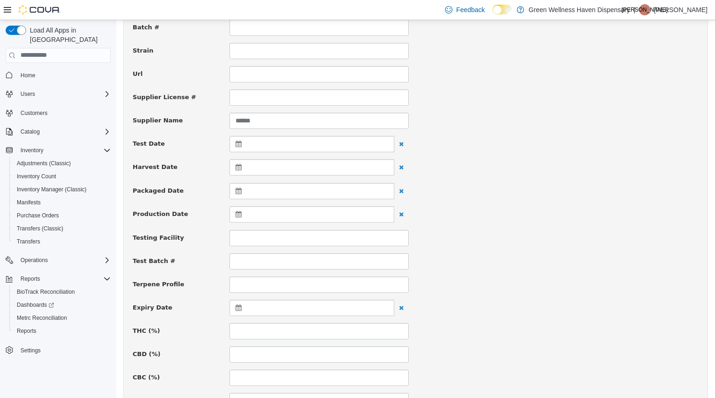
click at [306, 307] on div at bounding box center [312, 307] width 165 height 16
click at [331, 326] on th at bounding box center [329, 331] width 15 height 16
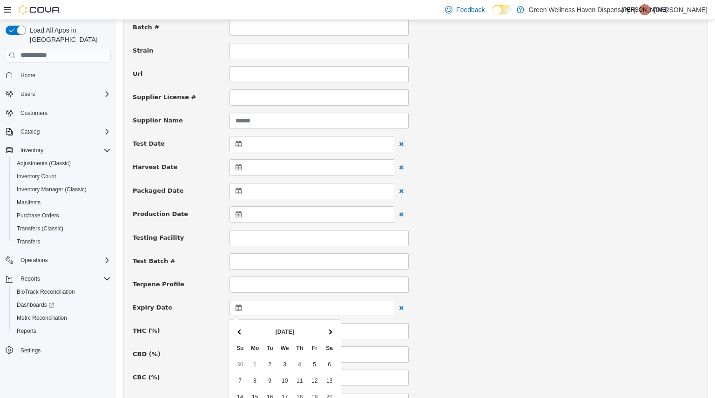
click at [331, 326] on th at bounding box center [329, 331] width 15 height 16
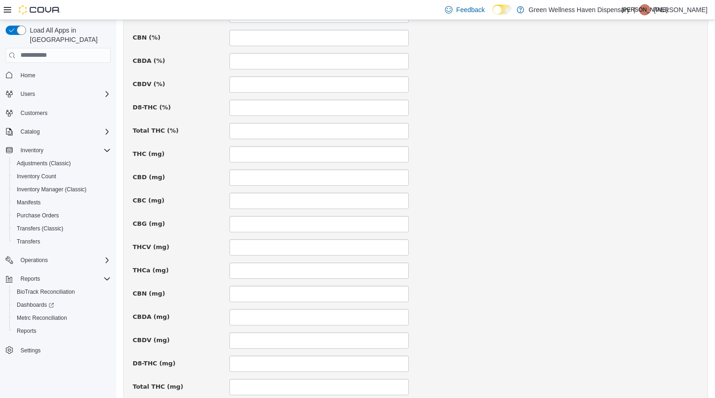
scroll to position [612, 0]
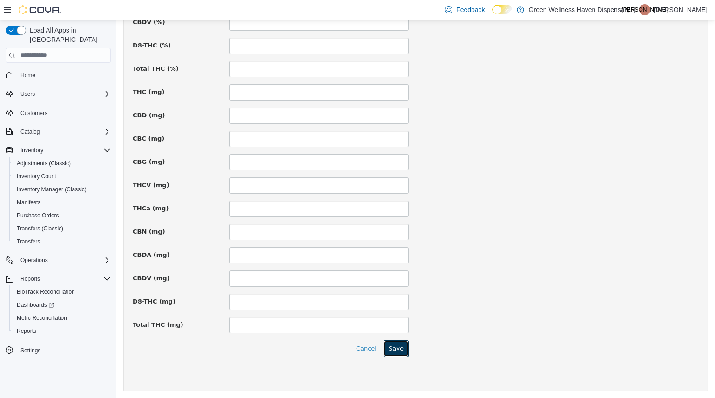
click at [393, 351] on button "Save" at bounding box center [396, 348] width 25 height 17
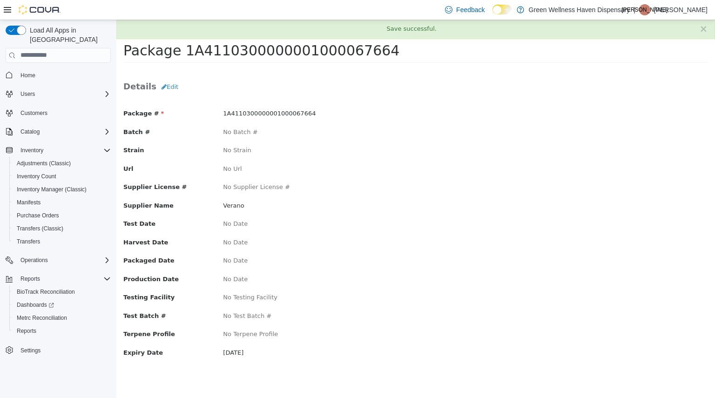
scroll to position [0, 0]
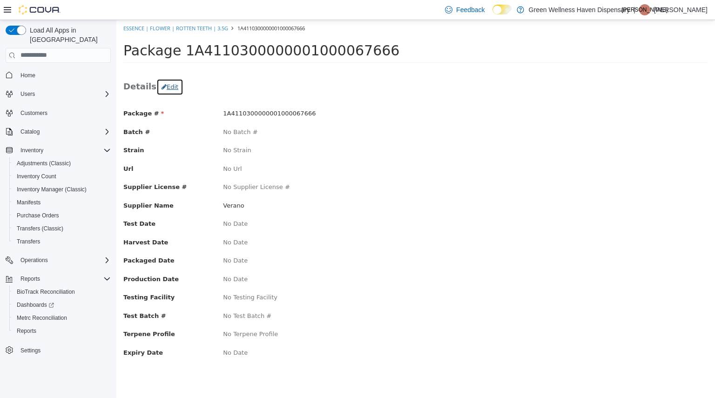
click at [166, 91] on button "Edit" at bounding box center [169, 86] width 27 height 17
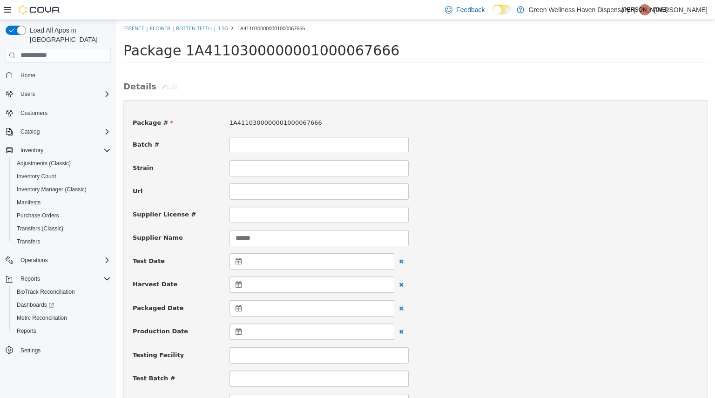
scroll to position [247, 0]
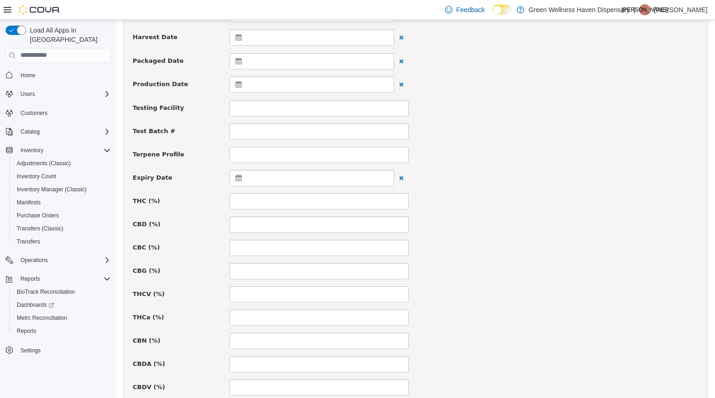
click at [313, 182] on div at bounding box center [312, 177] width 165 height 16
click at [319, 205] on th "[DATE]" at bounding box center [285, 201] width 74 height 16
click at [328, 207] on th at bounding box center [329, 201] width 15 height 16
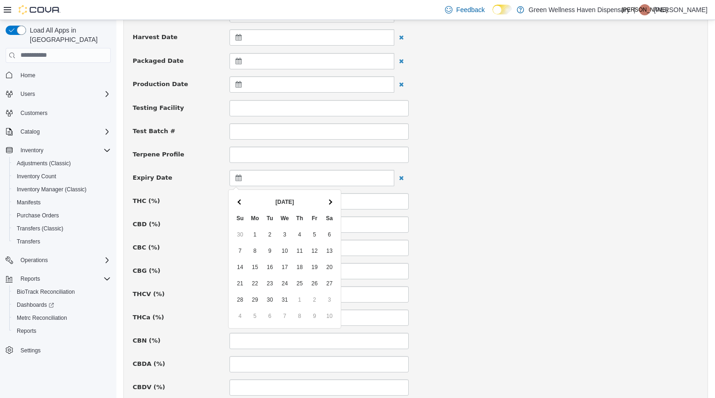
click at [328, 207] on th at bounding box center [329, 201] width 15 height 16
click at [329, 207] on th at bounding box center [329, 201] width 15 height 16
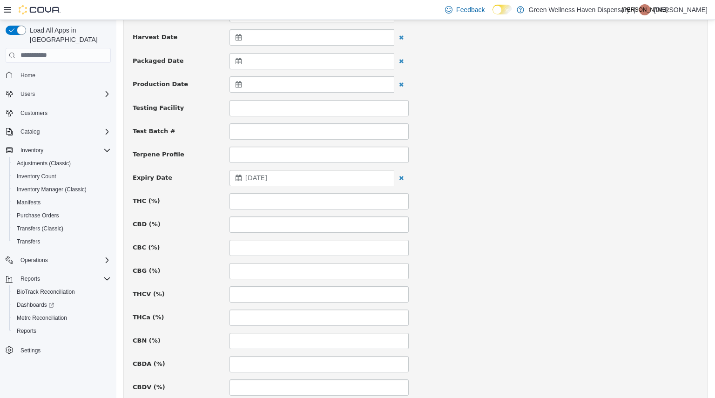
click at [310, 181] on div "May 4, 2026" at bounding box center [312, 177] width 165 height 16
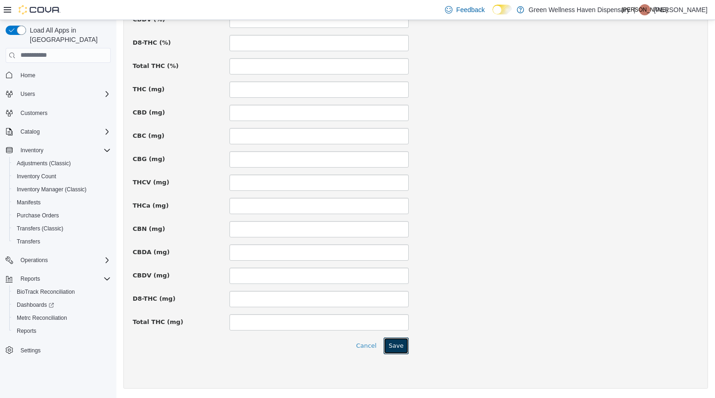
click at [397, 340] on button "Save" at bounding box center [396, 345] width 25 height 17
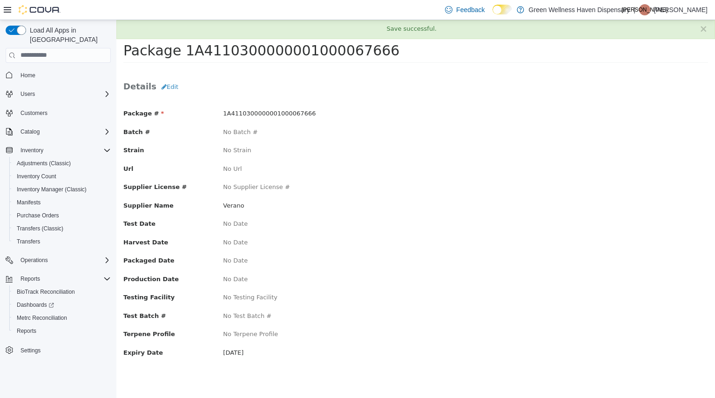
scroll to position [0, 0]
click at [708, 27] on div "× Save successful." at bounding box center [415, 29] width 599 height 19
click at [706, 28] on button "×" at bounding box center [703, 29] width 8 height 10
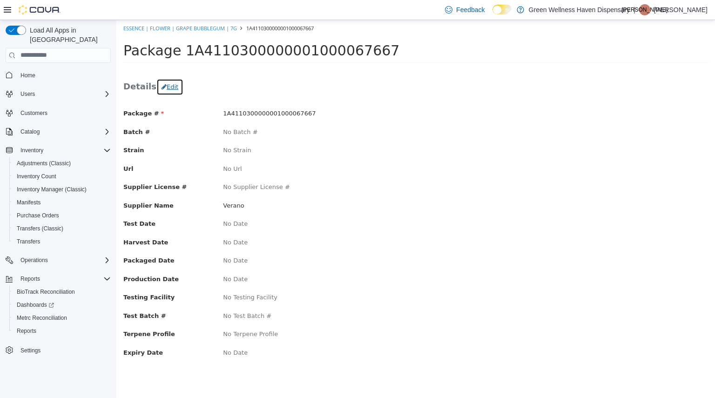
click at [173, 87] on button "Edit" at bounding box center [169, 86] width 27 height 17
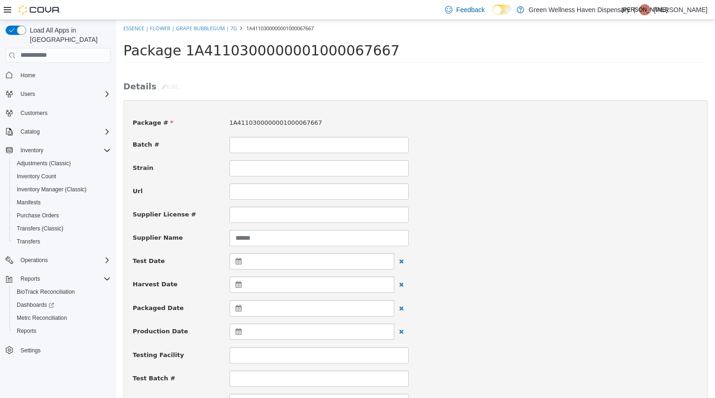
scroll to position [162, 0]
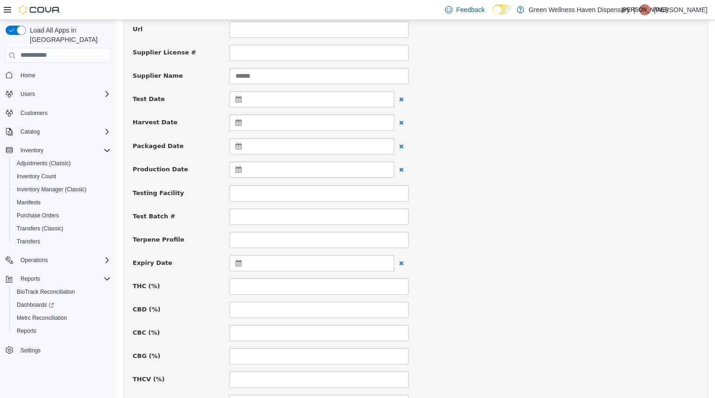
click at [318, 255] on div at bounding box center [312, 263] width 165 height 16
click at [336, 285] on th at bounding box center [329, 286] width 15 height 16
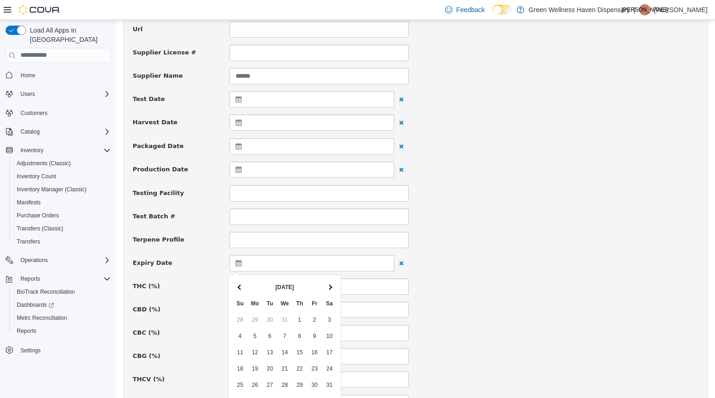
click at [336, 285] on th at bounding box center [329, 286] width 15 height 16
click at [247, 284] on th at bounding box center [240, 286] width 15 height 16
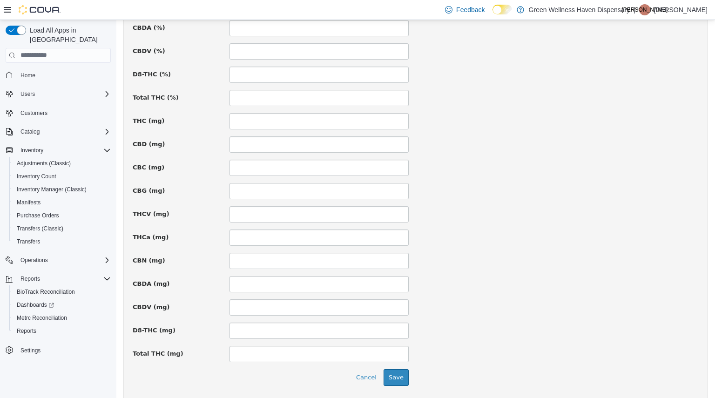
scroll to position [615, 0]
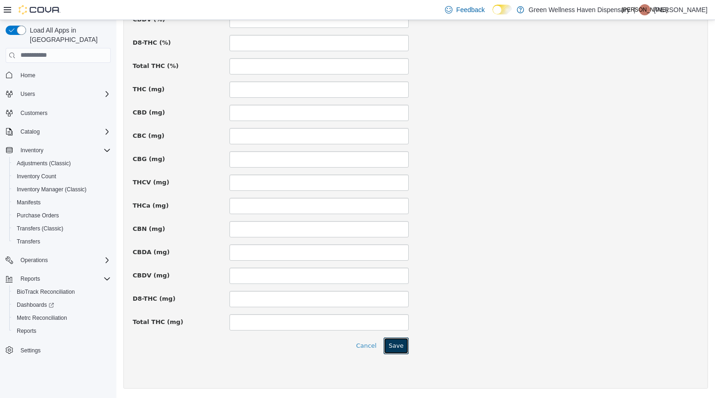
click at [401, 344] on button "Save" at bounding box center [396, 345] width 25 height 17
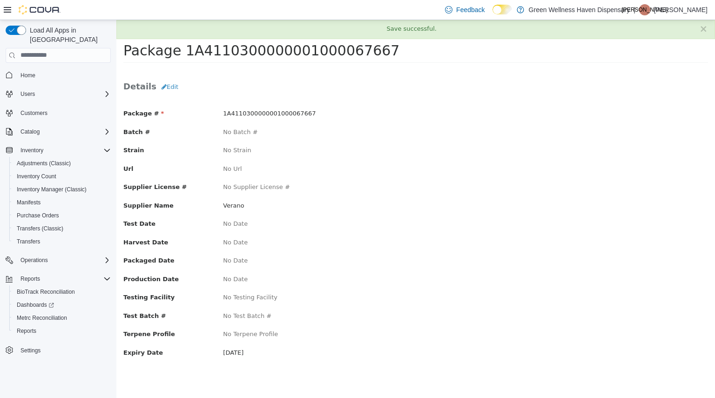
scroll to position [0, 0]
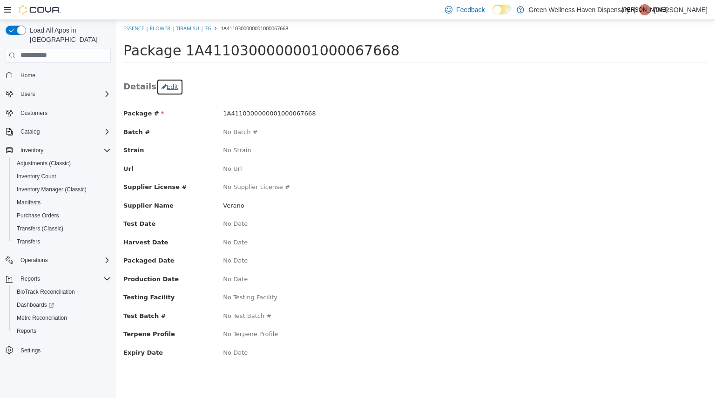
click at [163, 82] on button "Edit" at bounding box center [169, 86] width 27 height 17
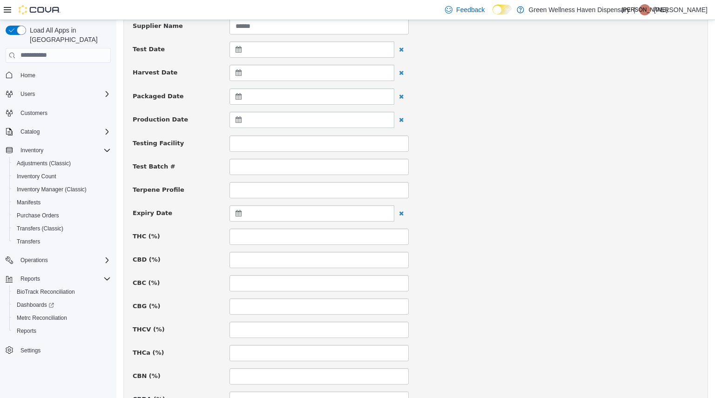
scroll to position [214, 0]
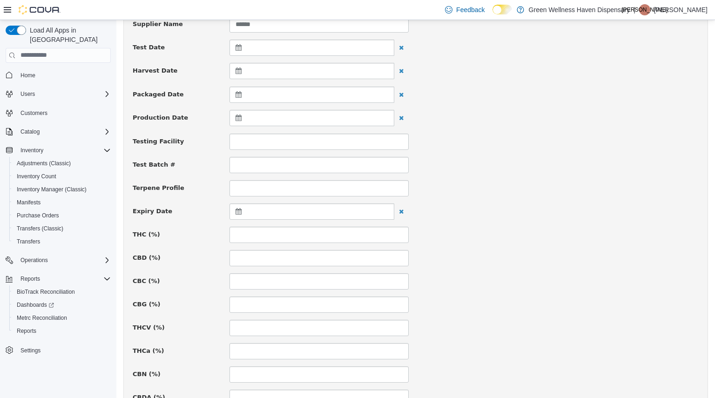
click at [266, 213] on div at bounding box center [312, 211] width 165 height 16
click at [327, 238] on th at bounding box center [329, 235] width 15 height 16
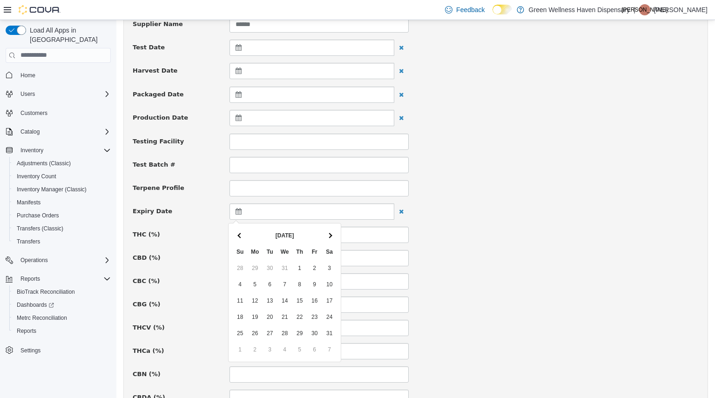
click at [327, 238] on th at bounding box center [329, 235] width 15 height 16
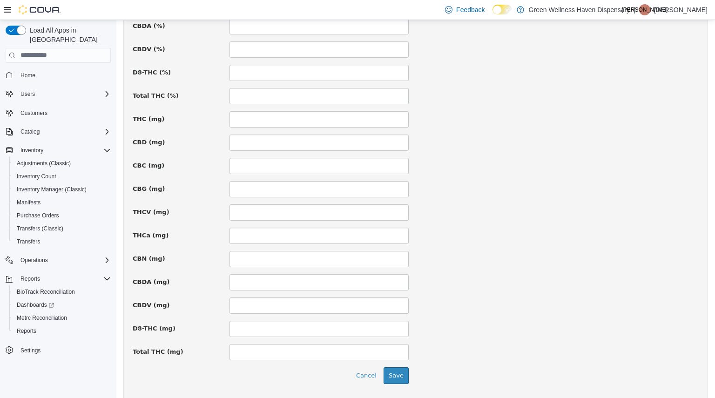
scroll to position [615, 0]
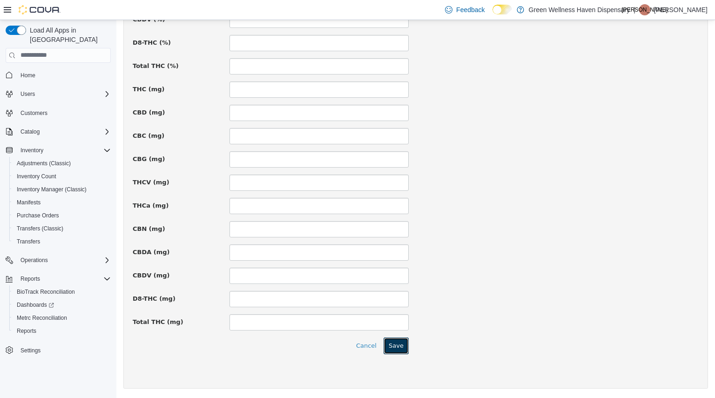
click at [392, 349] on button "Save" at bounding box center [396, 345] width 25 height 17
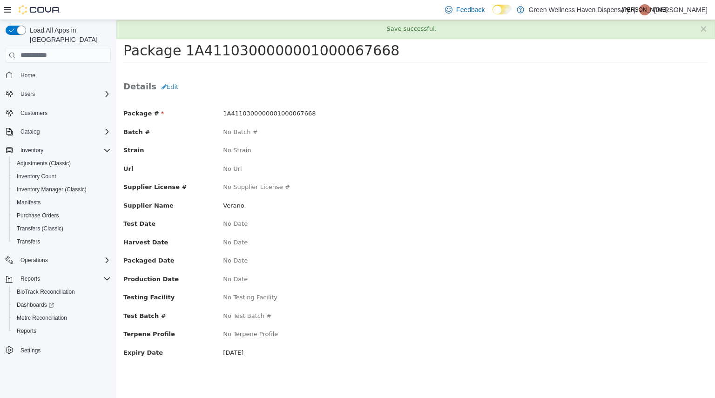
scroll to position [0, 0]
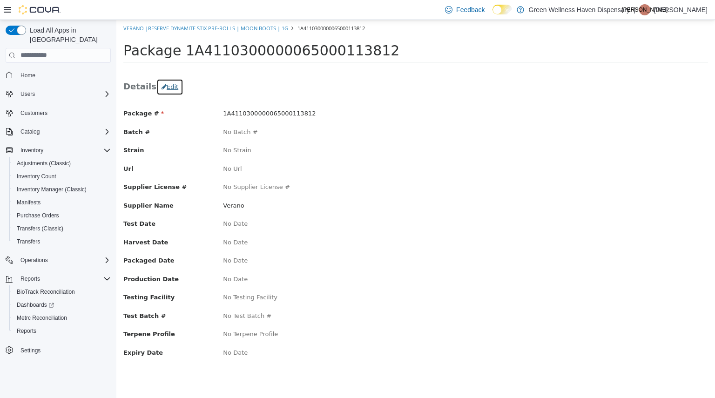
click at [175, 89] on button "Edit" at bounding box center [169, 86] width 27 height 17
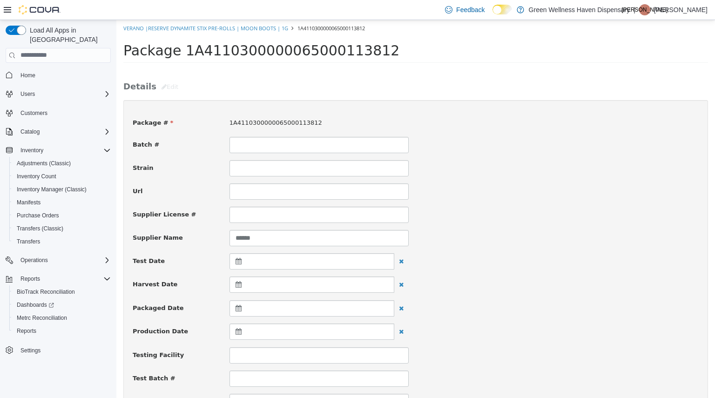
scroll to position [230, 0]
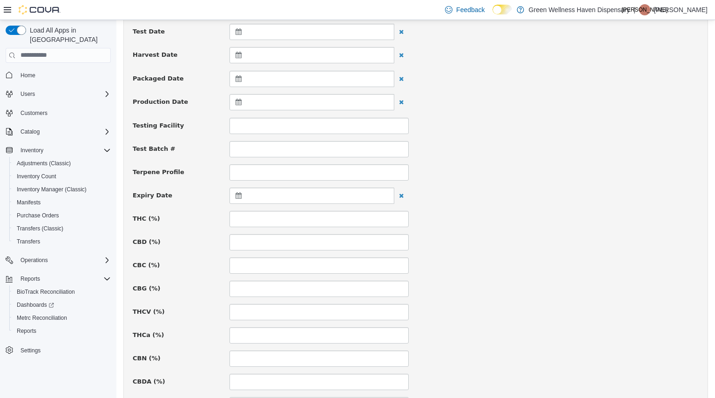
click at [279, 194] on div at bounding box center [312, 195] width 165 height 16
click at [344, 223] on input at bounding box center [319, 218] width 179 height 16
click at [290, 204] on div "Package # 1A4110300000065000113812 Batch # Strain Url Supplier License # Suppli…" at bounding box center [416, 317] width 566 height 876
click at [307, 194] on div at bounding box center [312, 195] width 165 height 16
click at [325, 212] on th at bounding box center [329, 219] width 15 height 16
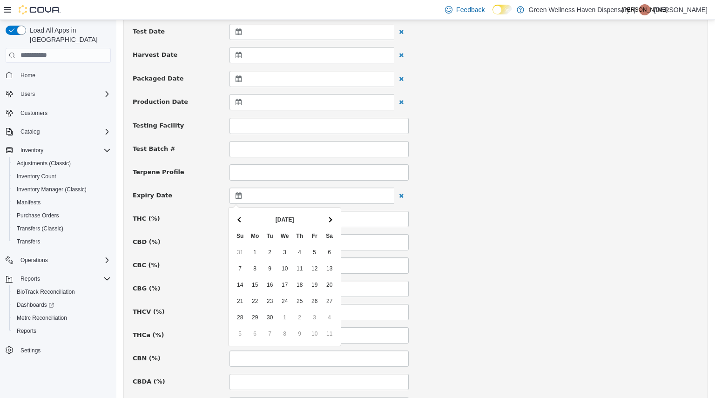
click at [325, 212] on th at bounding box center [329, 219] width 15 height 16
click at [330, 217] on span at bounding box center [329, 218] width 5 height 5
click at [331, 219] on span at bounding box center [329, 218] width 5 height 5
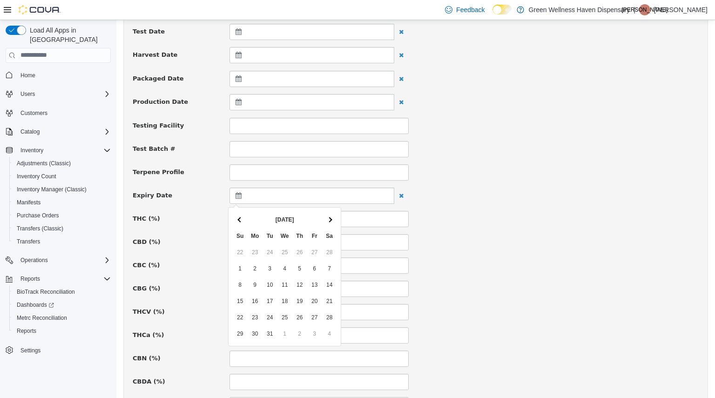
click at [331, 219] on span at bounding box center [329, 218] width 5 height 5
click at [332, 221] on th at bounding box center [329, 219] width 15 height 16
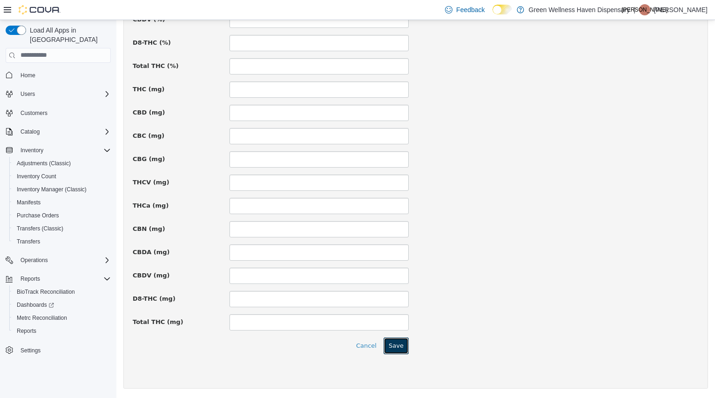
click at [388, 343] on button "Save" at bounding box center [396, 345] width 25 height 17
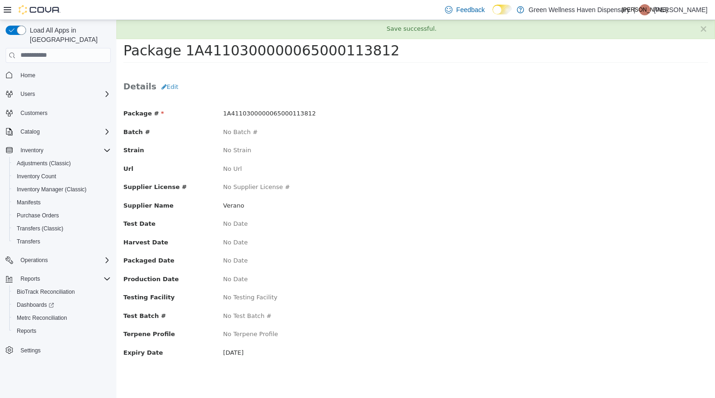
scroll to position [0, 0]
click at [703, 27] on button "×" at bounding box center [703, 29] width 8 height 10
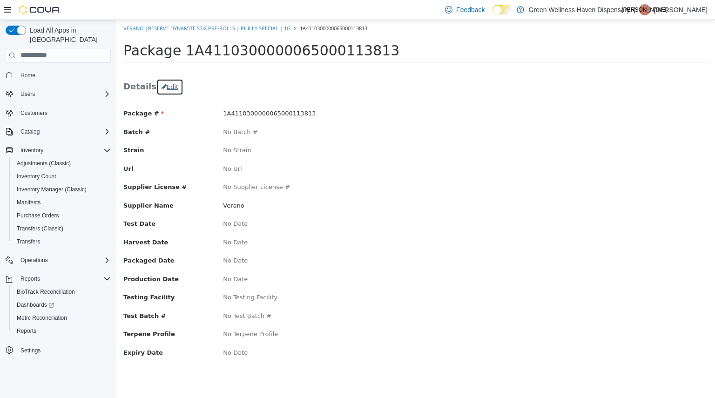
click at [175, 88] on button "Edit" at bounding box center [169, 86] width 27 height 17
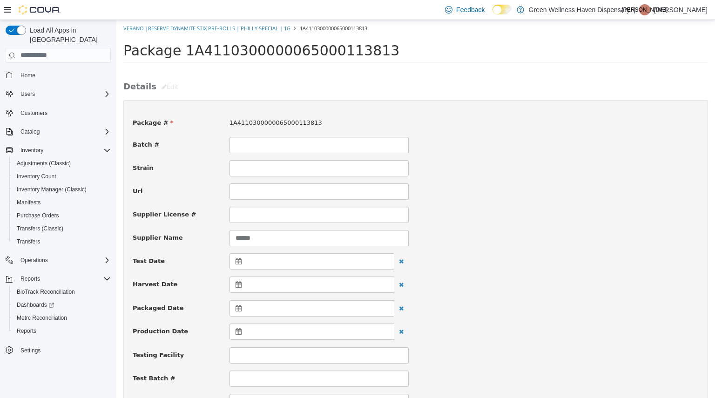
scroll to position [110, 0]
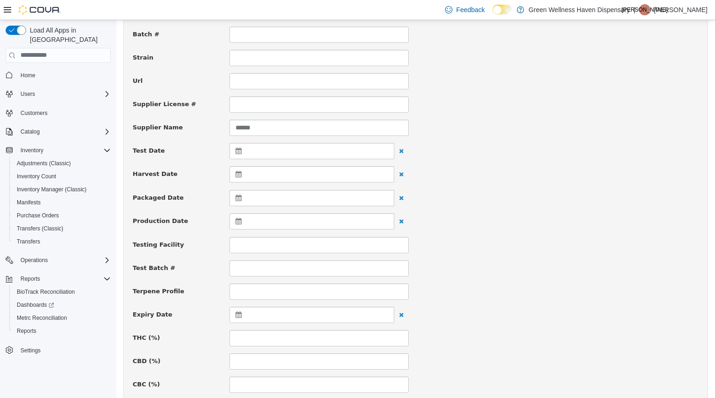
click at [303, 318] on div at bounding box center [312, 314] width 165 height 16
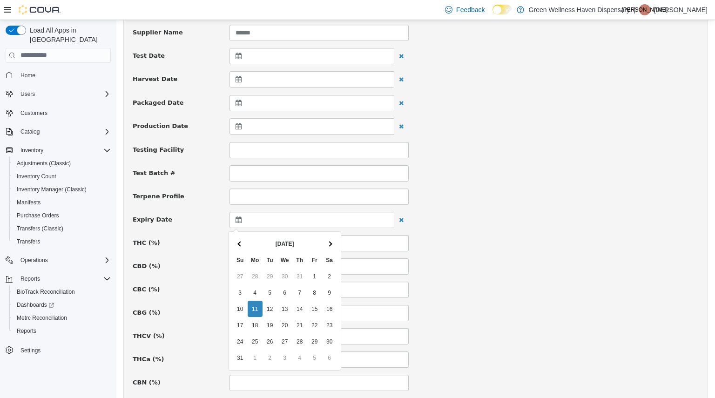
scroll to position [207, 0]
click at [331, 238] on th at bounding box center [329, 242] width 15 height 16
click at [331, 239] on th at bounding box center [329, 242] width 15 height 16
click at [331, 240] on th at bounding box center [329, 242] width 15 height 16
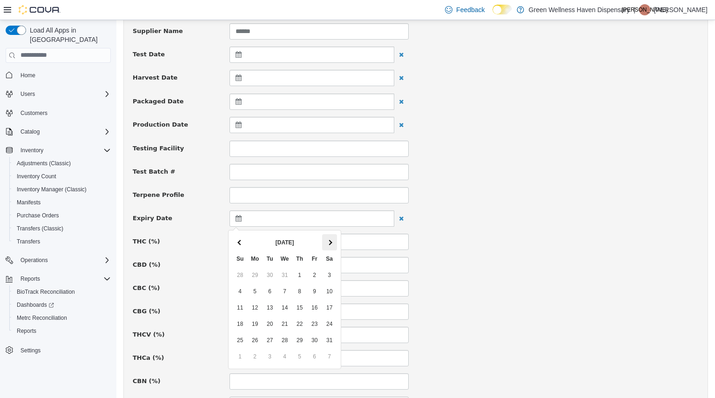
click at [331, 241] on span at bounding box center [329, 241] width 5 height 5
click at [332, 243] on th at bounding box center [329, 242] width 15 height 16
click at [331, 243] on span at bounding box center [329, 241] width 5 height 5
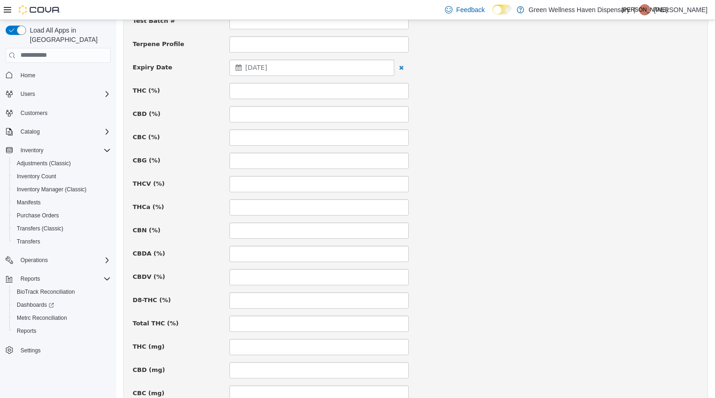
scroll to position [615, 0]
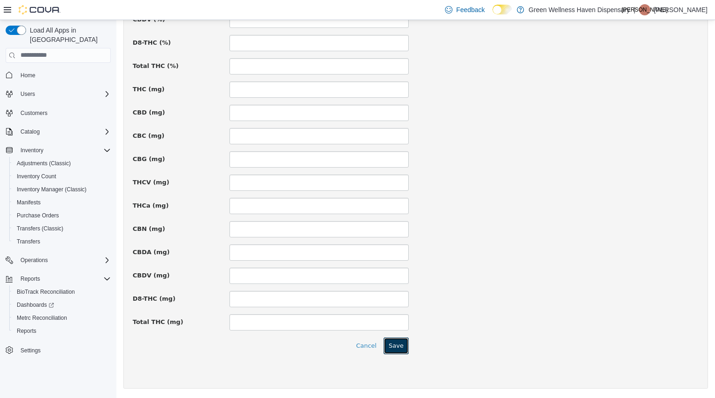
click at [392, 348] on button "Save" at bounding box center [396, 345] width 25 height 17
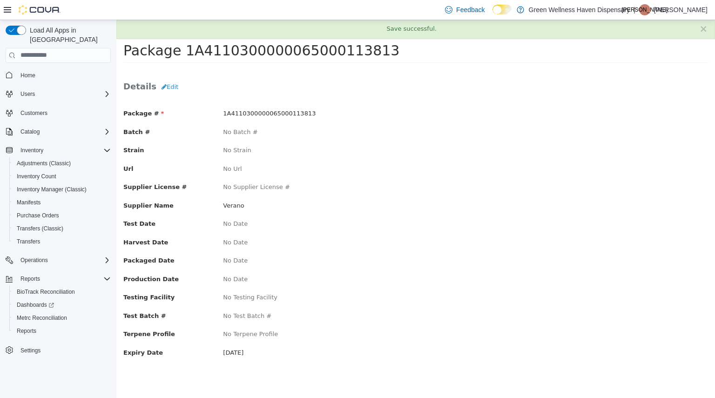
scroll to position [0, 0]
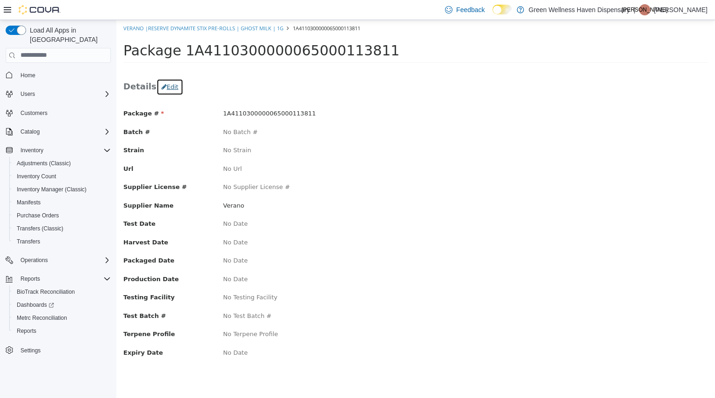
click at [165, 87] on button "Edit" at bounding box center [169, 86] width 27 height 17
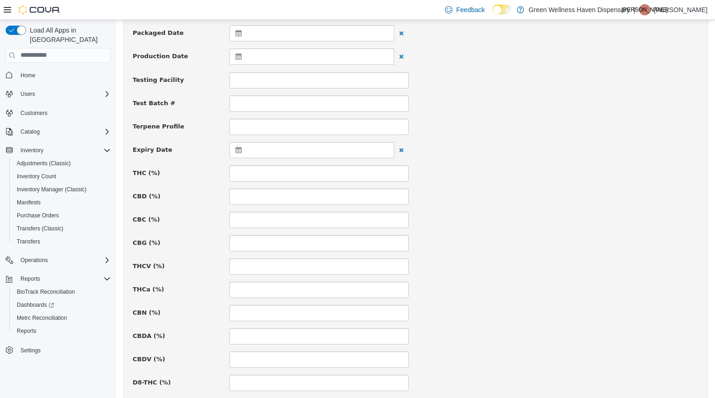
scroll to position [276, 0]
click at [307, 151] on div at bounding box center [312, 149] width 165 height 16
click at [329, 174] on span at bounding box center [329, 172] width 5 height 5
click at [329, 175] on span at bounding box center [329, 172] width 5 height 5
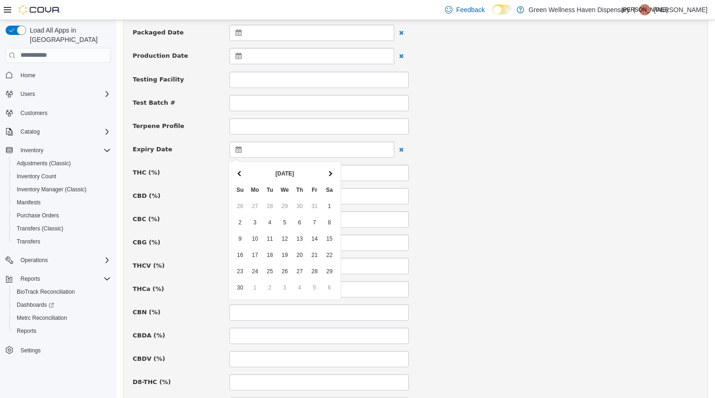
click at [329, 175] on span at bounding box center [329, 172] width 5 height 5
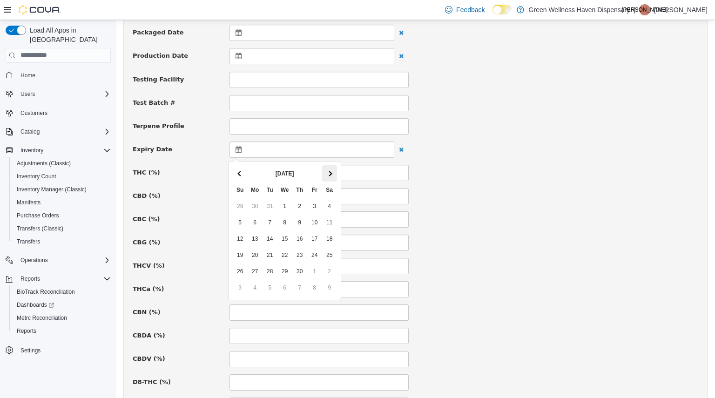
click at [329, 175] on span at bounding box center [329, 172] width 5 height 5
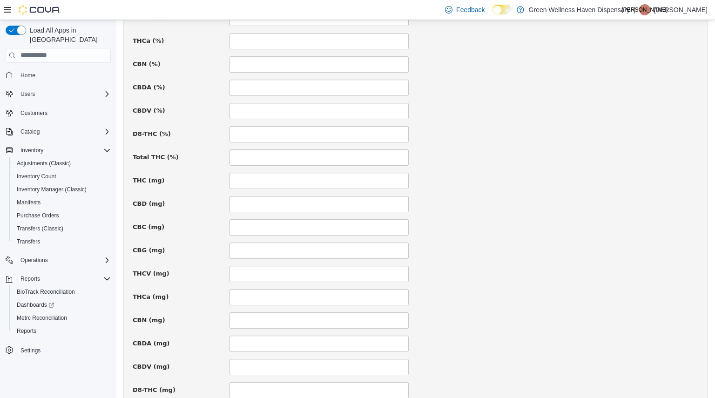
scroll to position [615, 0]
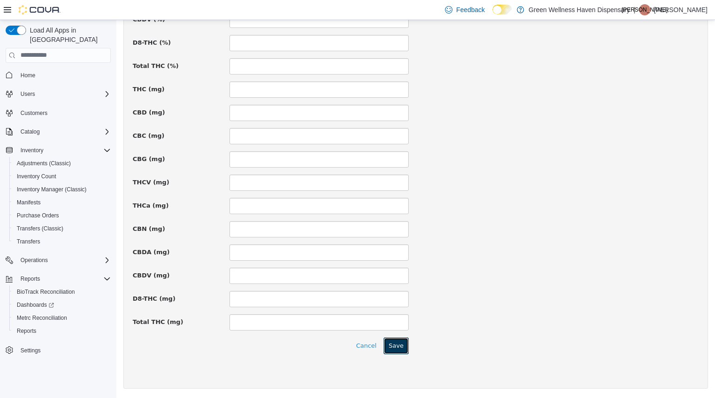
click at [397, 351] on button "Save" at bounding box center [396, 345] width 25 height 17
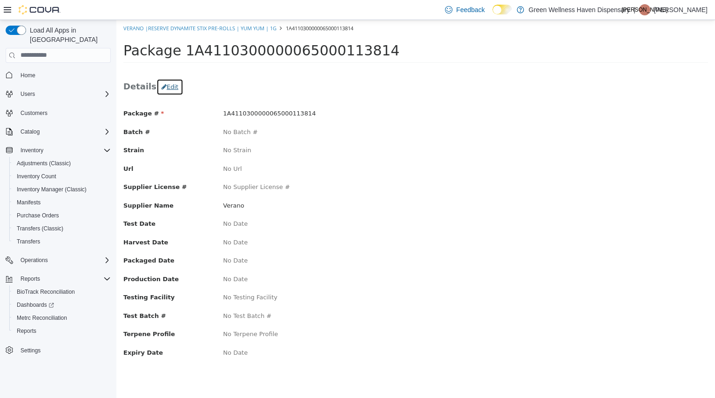
click at [174, 94] on button "Edit" at bounding box center [169, 86] width 27 height 17
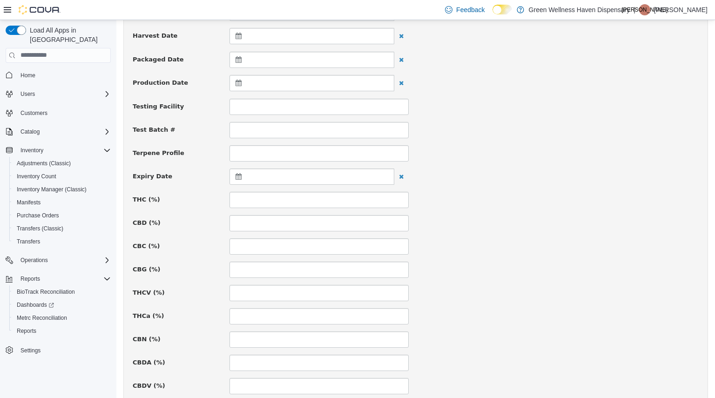
scroll to position [249, 0]
click at [314, 181] on div at bounding box center [312, 176] width 165 height 16
click at [330, 198] on span at bounding box center [329, 199] width 5 height 5
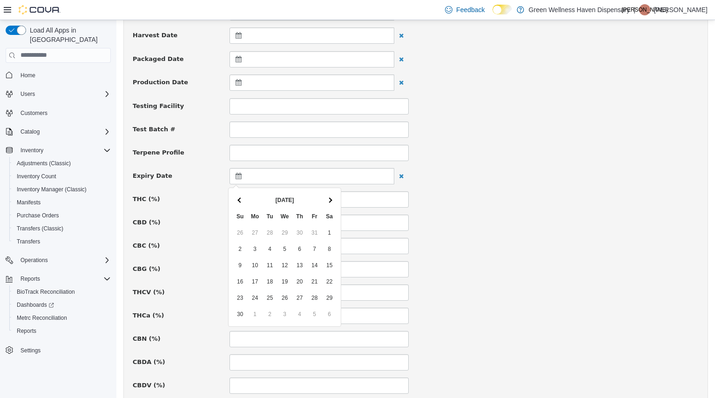
click at [330, 198] on span at bounding box center [329, 199] width 5 height 5
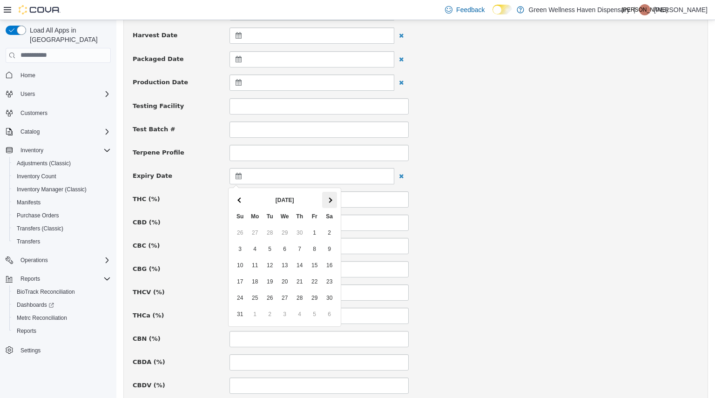
click at [330, 199] on span at bounding box center [329, 199] width 5 height 5
click at [331, 199] on span at bounding box center [329, 199] width 5 height 5
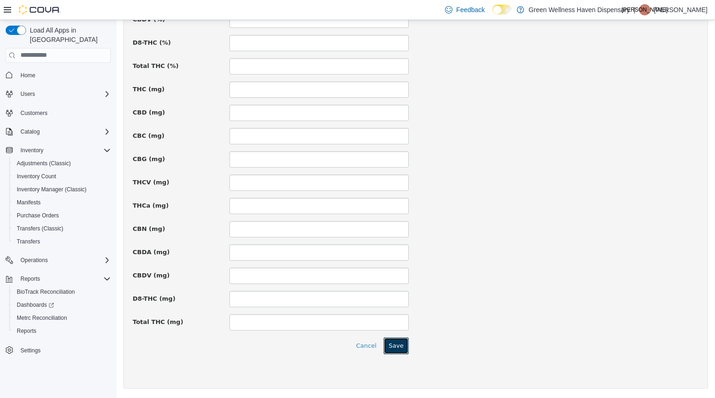
click at [397, 351] on button "Save" at bounding box center [396, 345] width 25 height 17
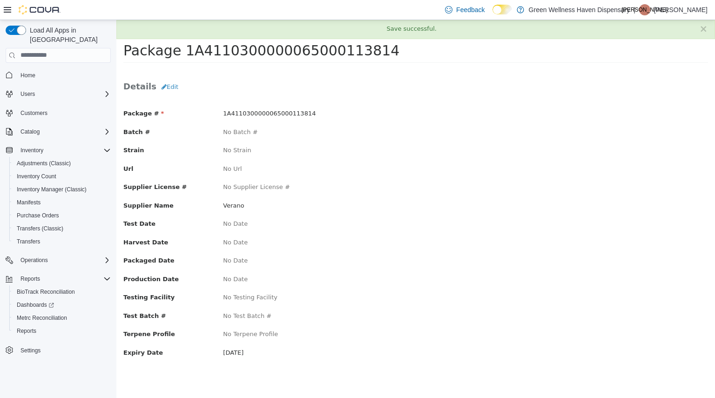
scroll to position [0, 0]
